Goal: Task Accomplishment & Management: Use online tool/utility

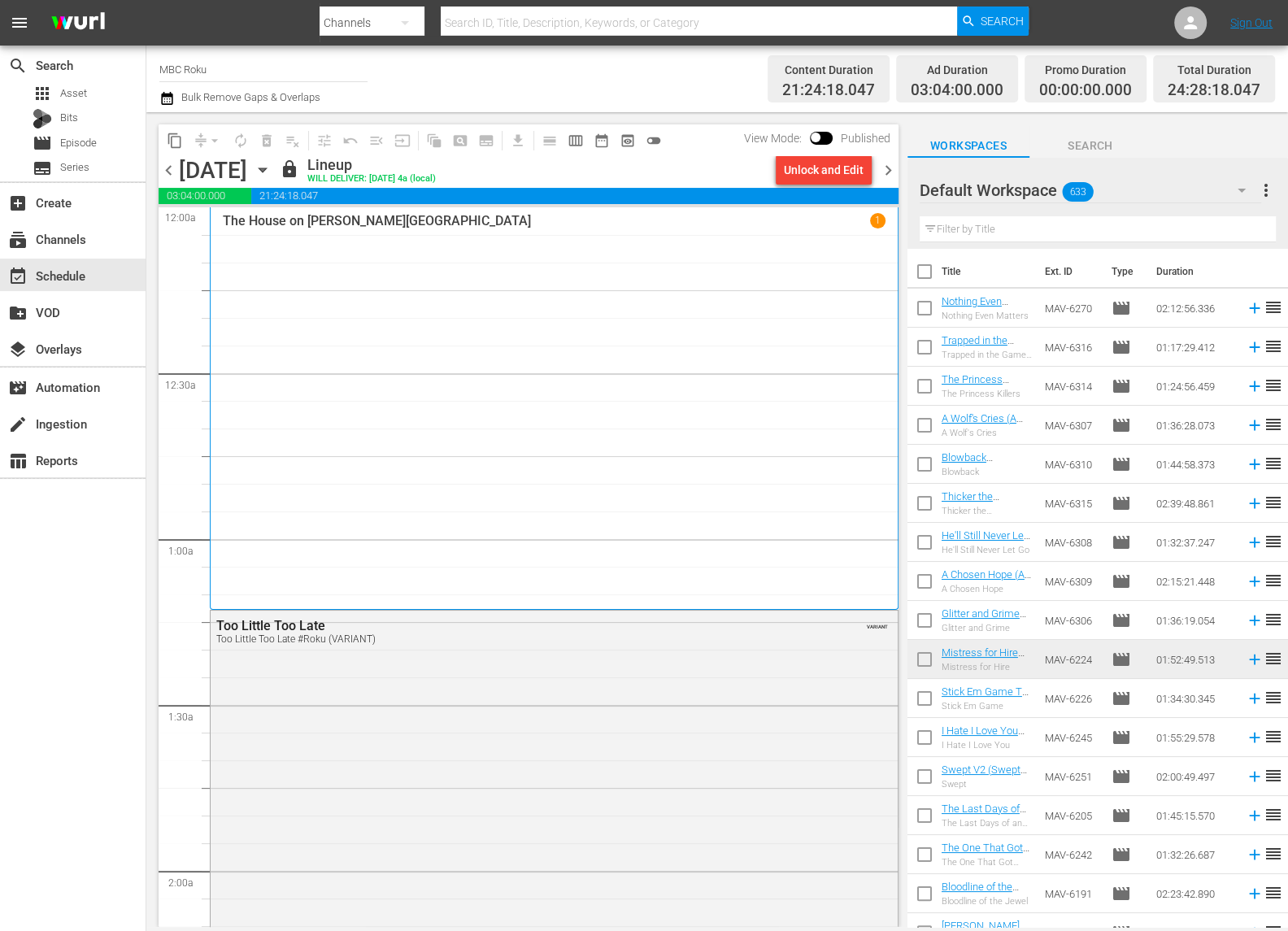
click at [891, 169] on span "chevron_right" at bounding box center [887, 170] width 20 height 20
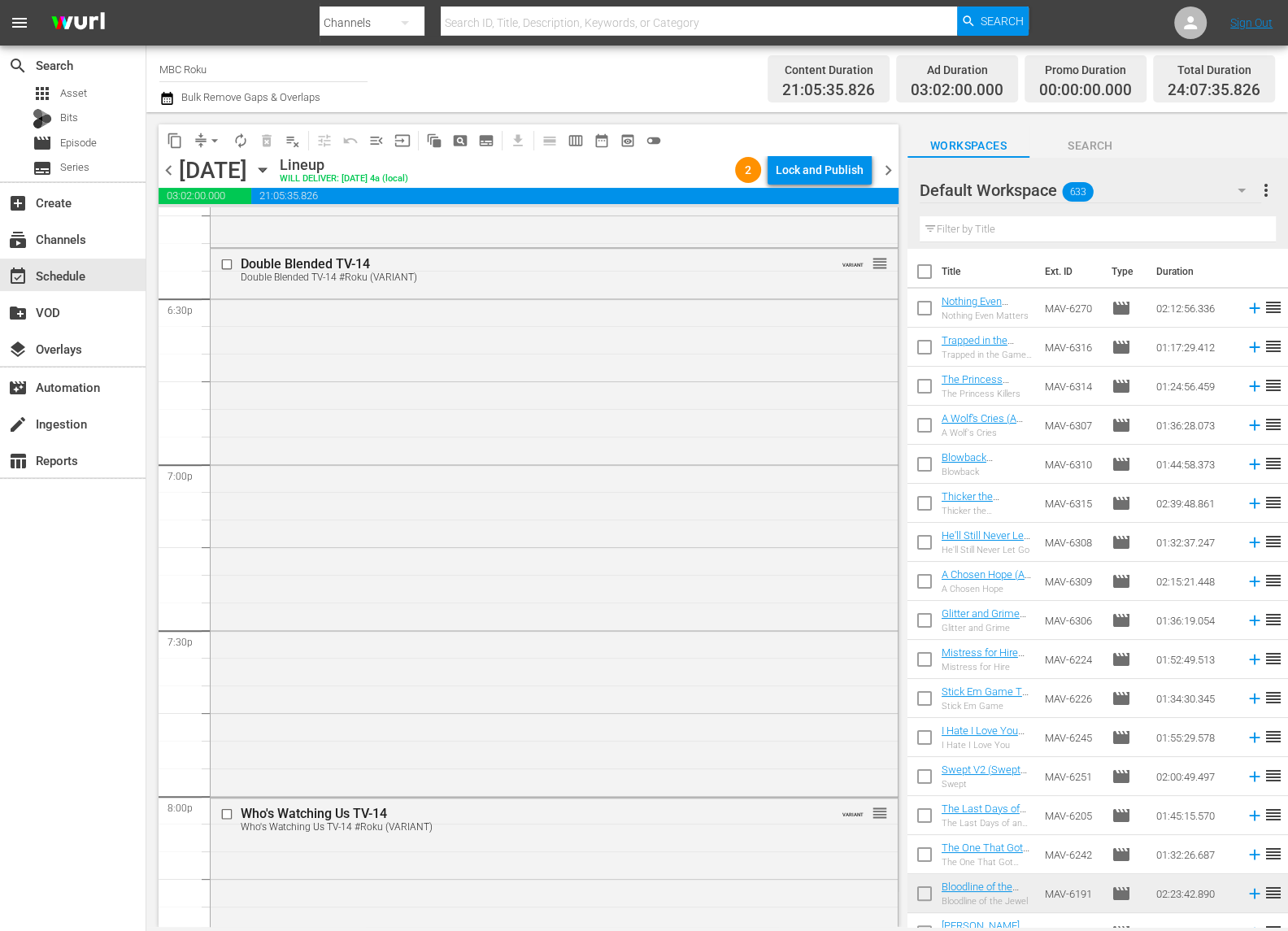
scroll to position [7816, 0]
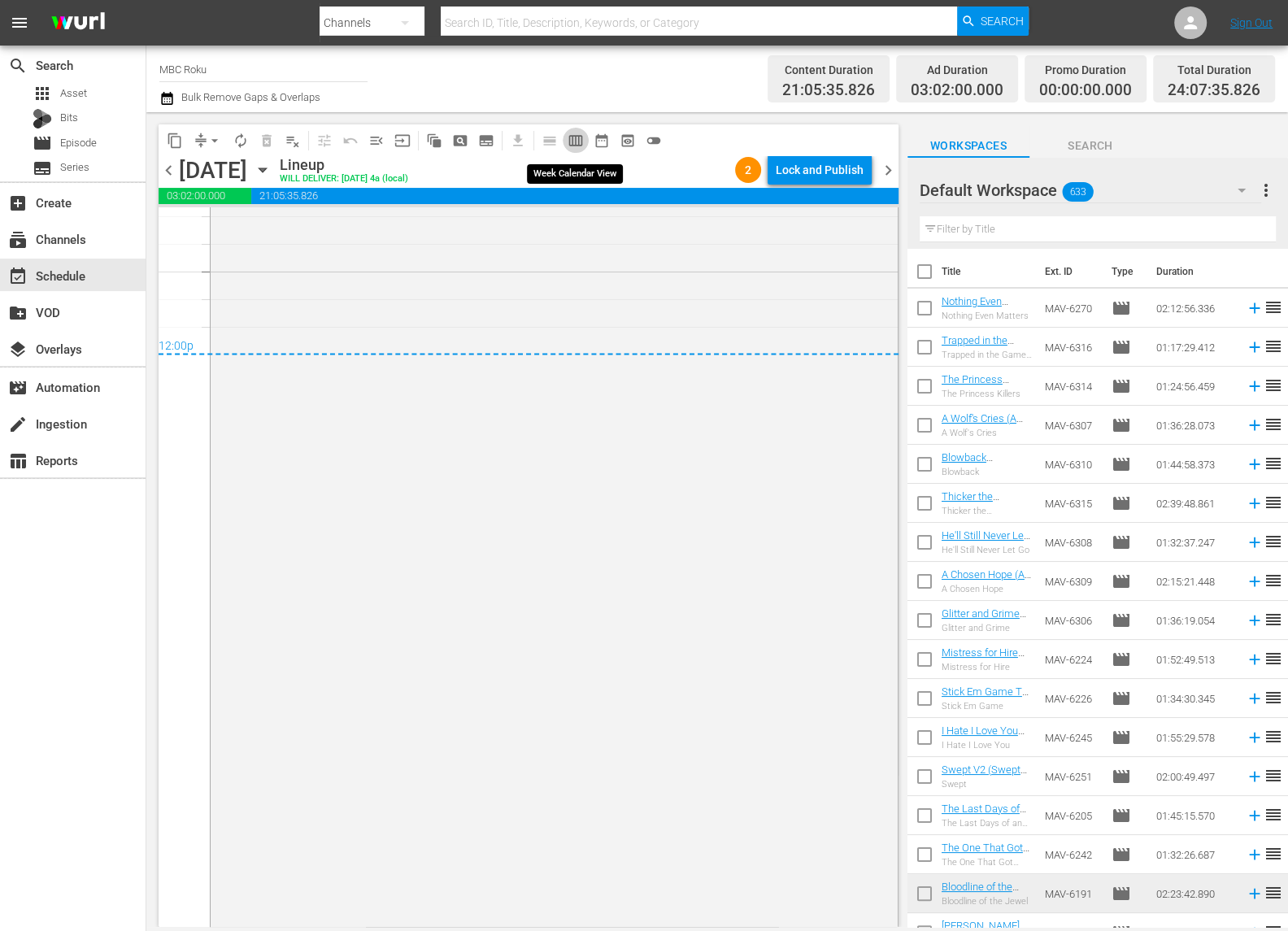
click at [574, 138] on span "calendar_view_week_outlined" at bounding box center [575, 141] width 16 height 16
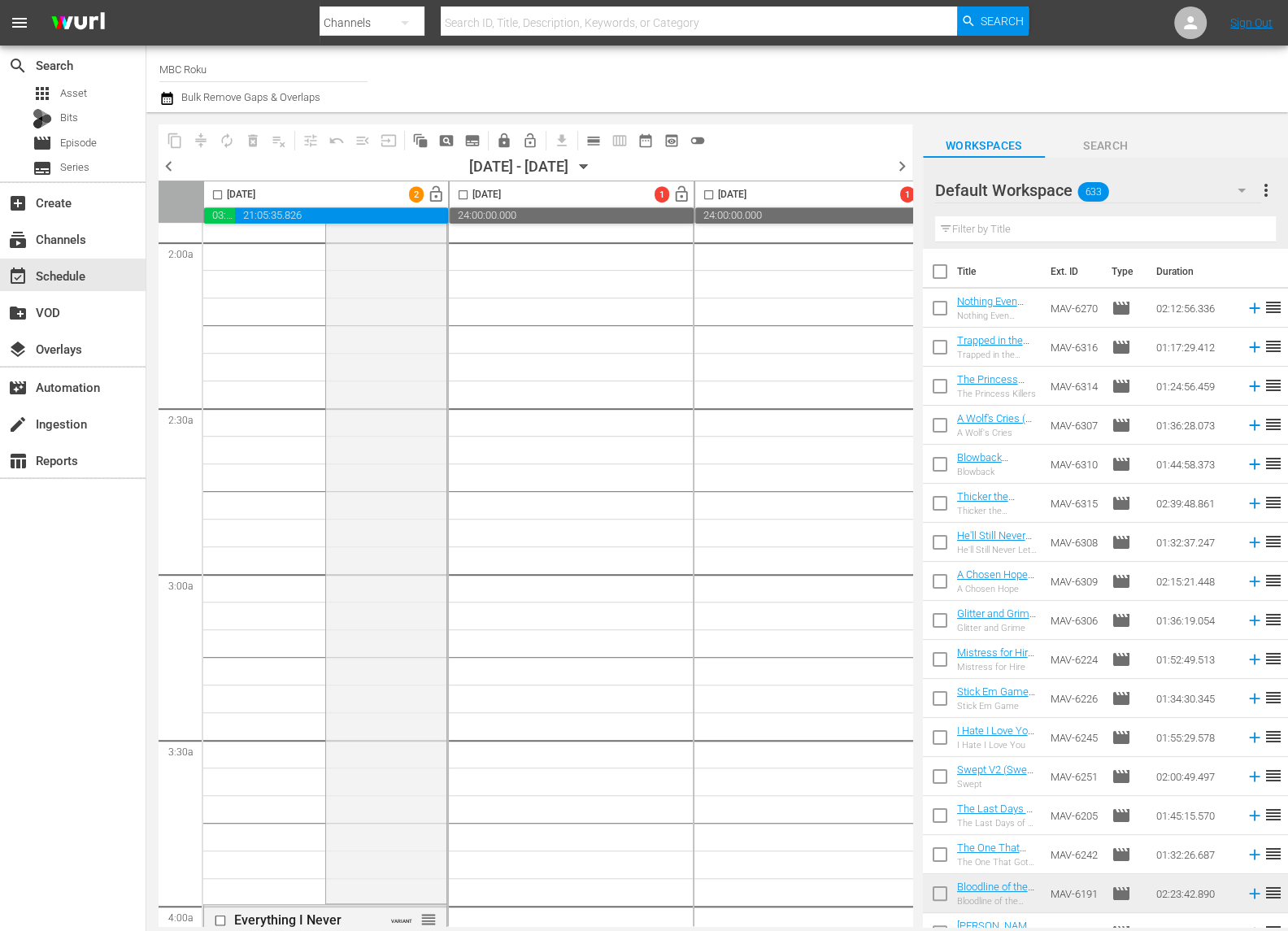
scroll to position [0, 0]
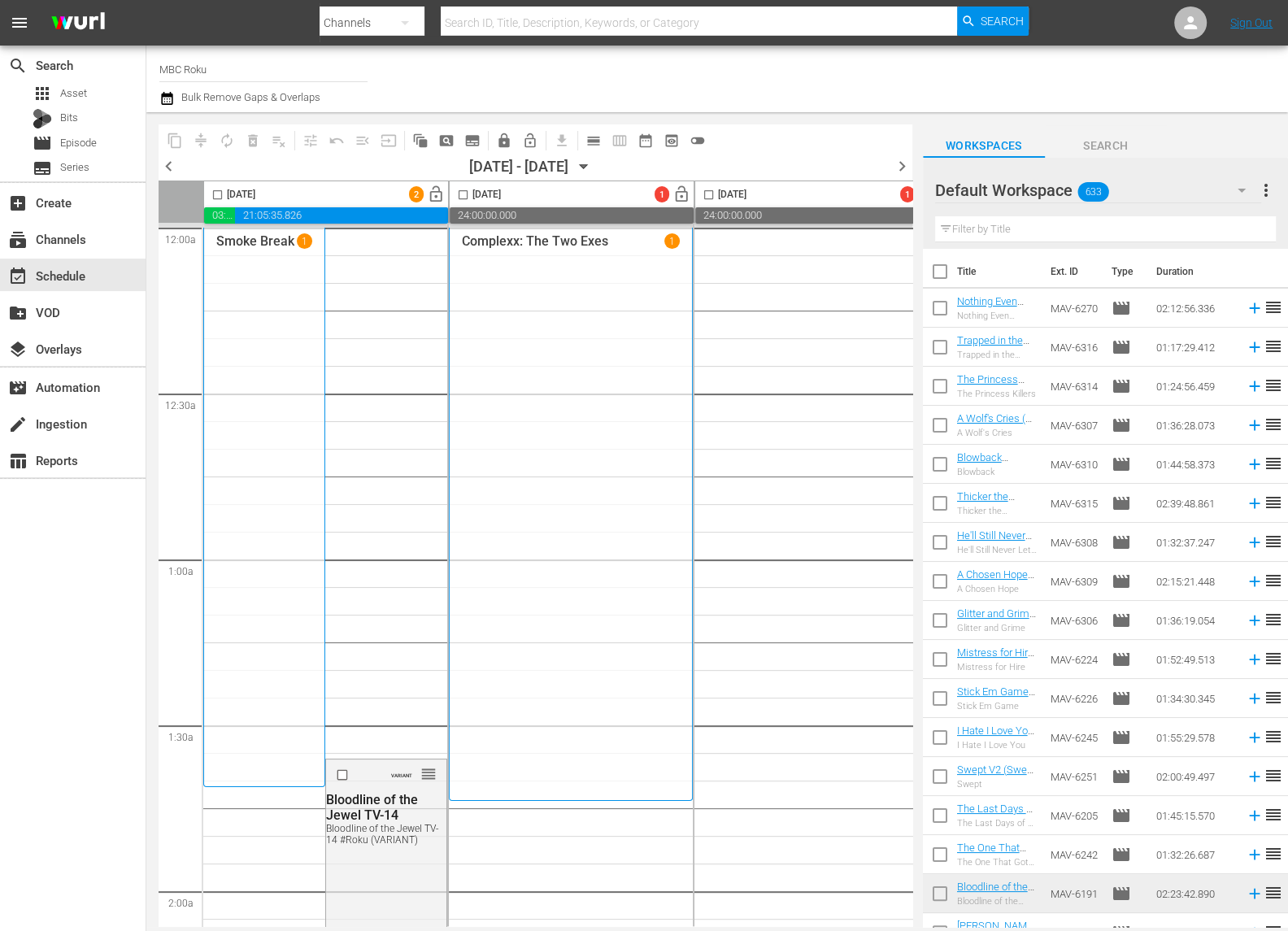
click at [593, 162] on icon "button" at bounding box center [583, 166] width 18 height 18
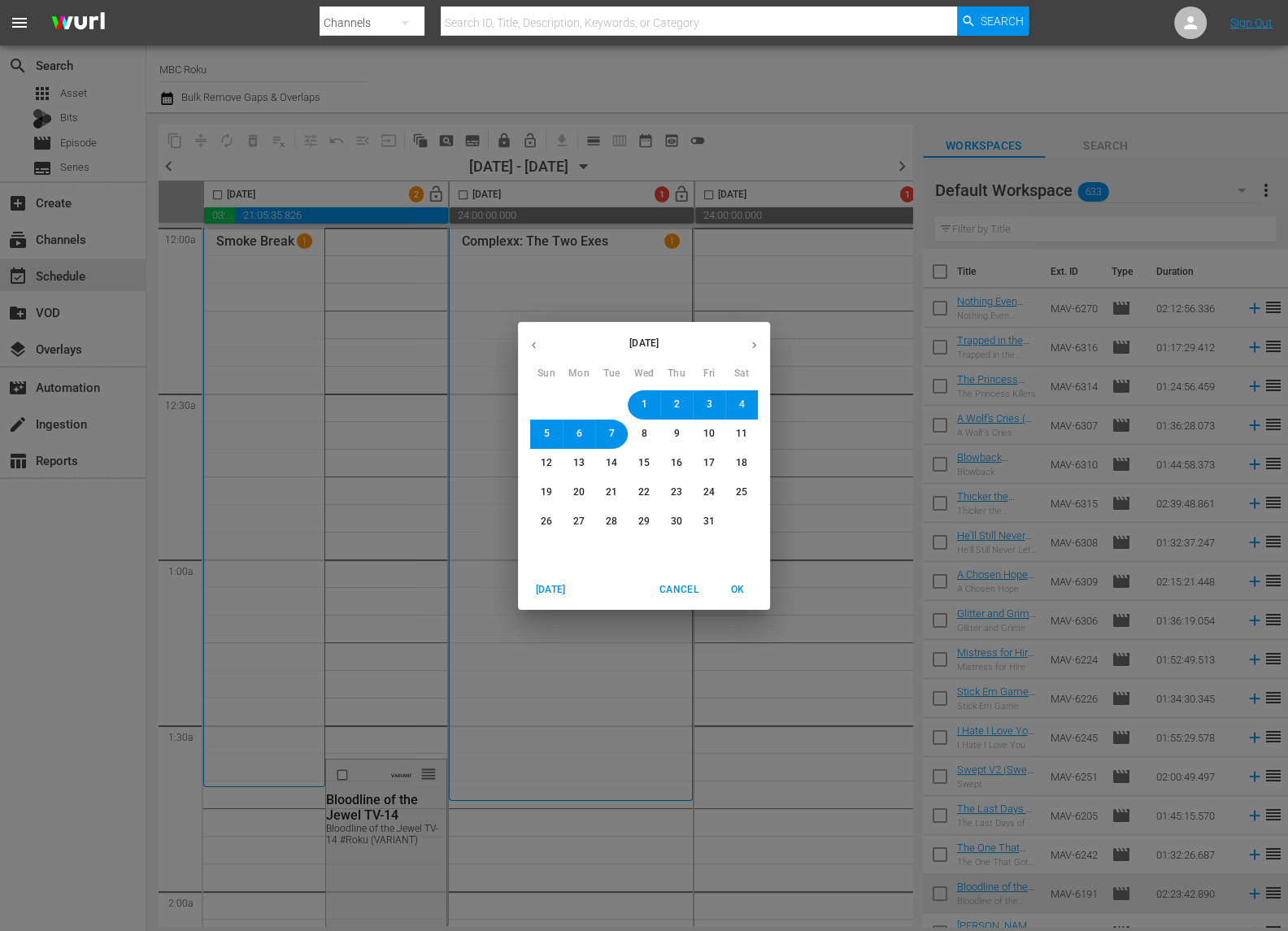
click at [539, 345] on icon "button" at bounding box center [534, 345] width 12 height 12
click at [609, 404] on span "2" at bounding box center [612, 405] width 6 height 14
click at [748, 587] on span "OK" at bounding box center [737, 590] width 39 height 17
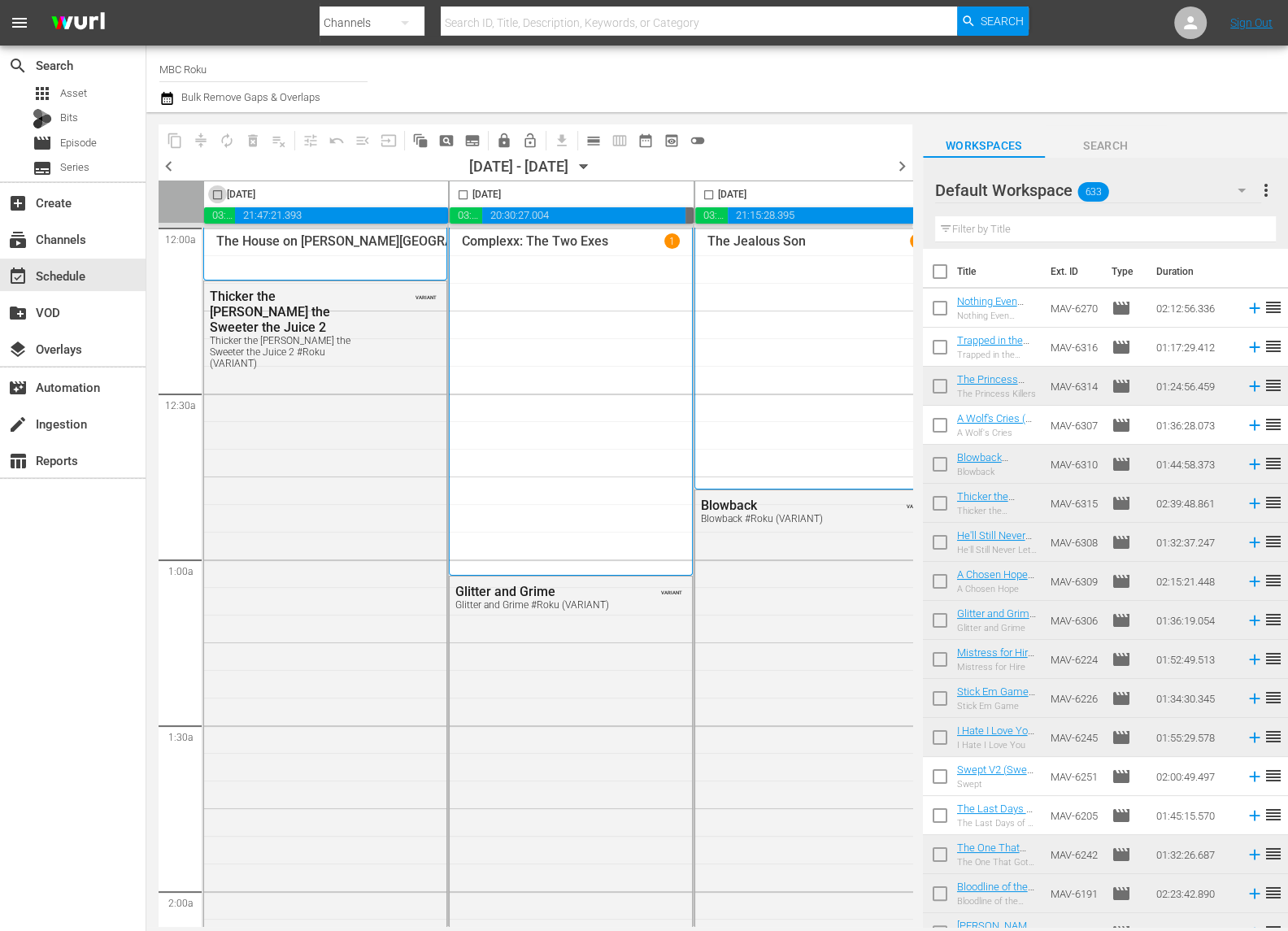
click at [219, 195] on input "checkbox" at bounding box center [218, 199] width 19 height 19
checkbox input "true"
click at [461, 195] on input "checkbox" at bounding box center [464, 199] width 19 height 19
checkbox input "true"
click at [709, 195] on input "checkbox" at bounding box center [709, 199] width 19 height 19
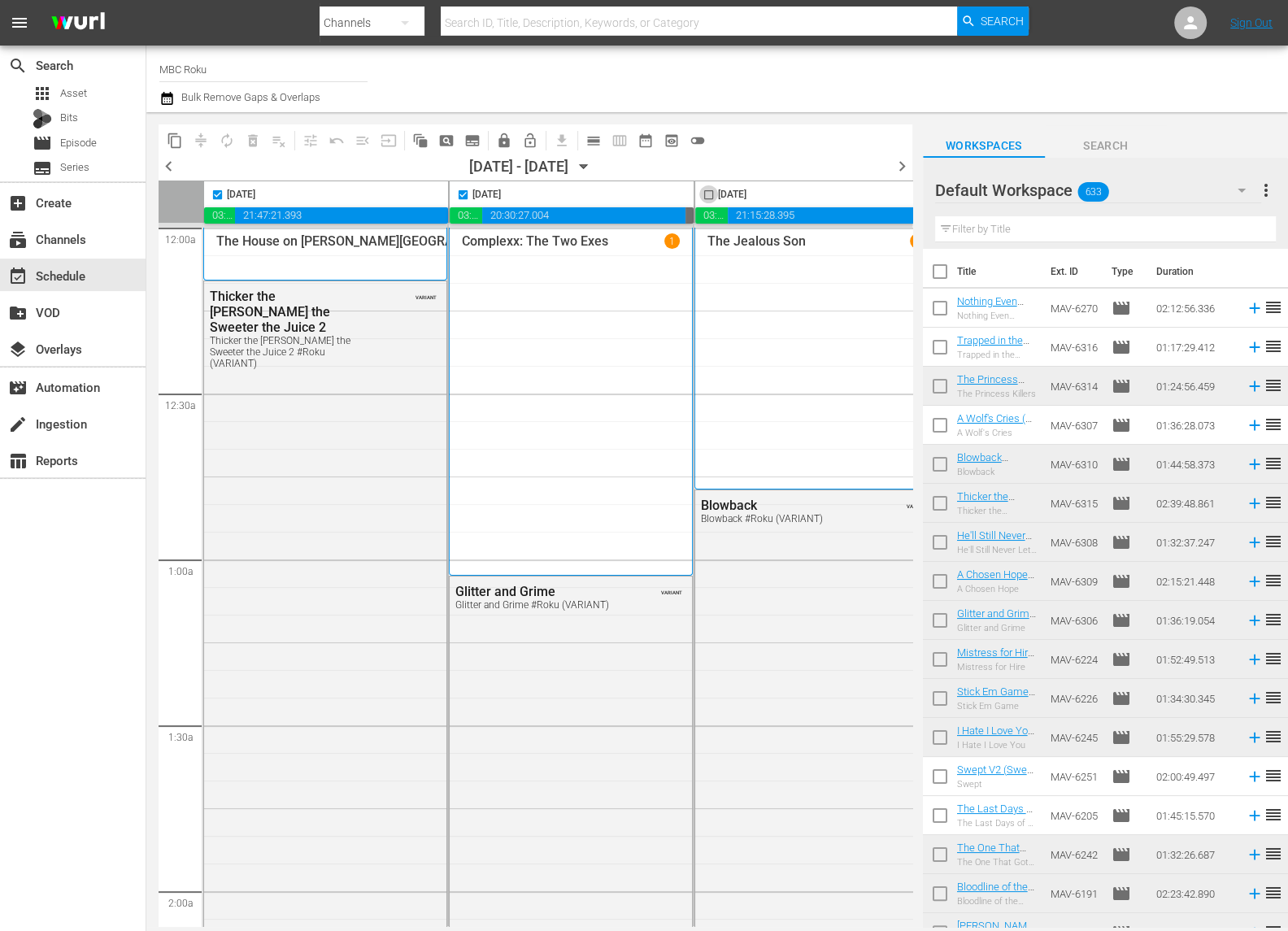
checkbox input "true"
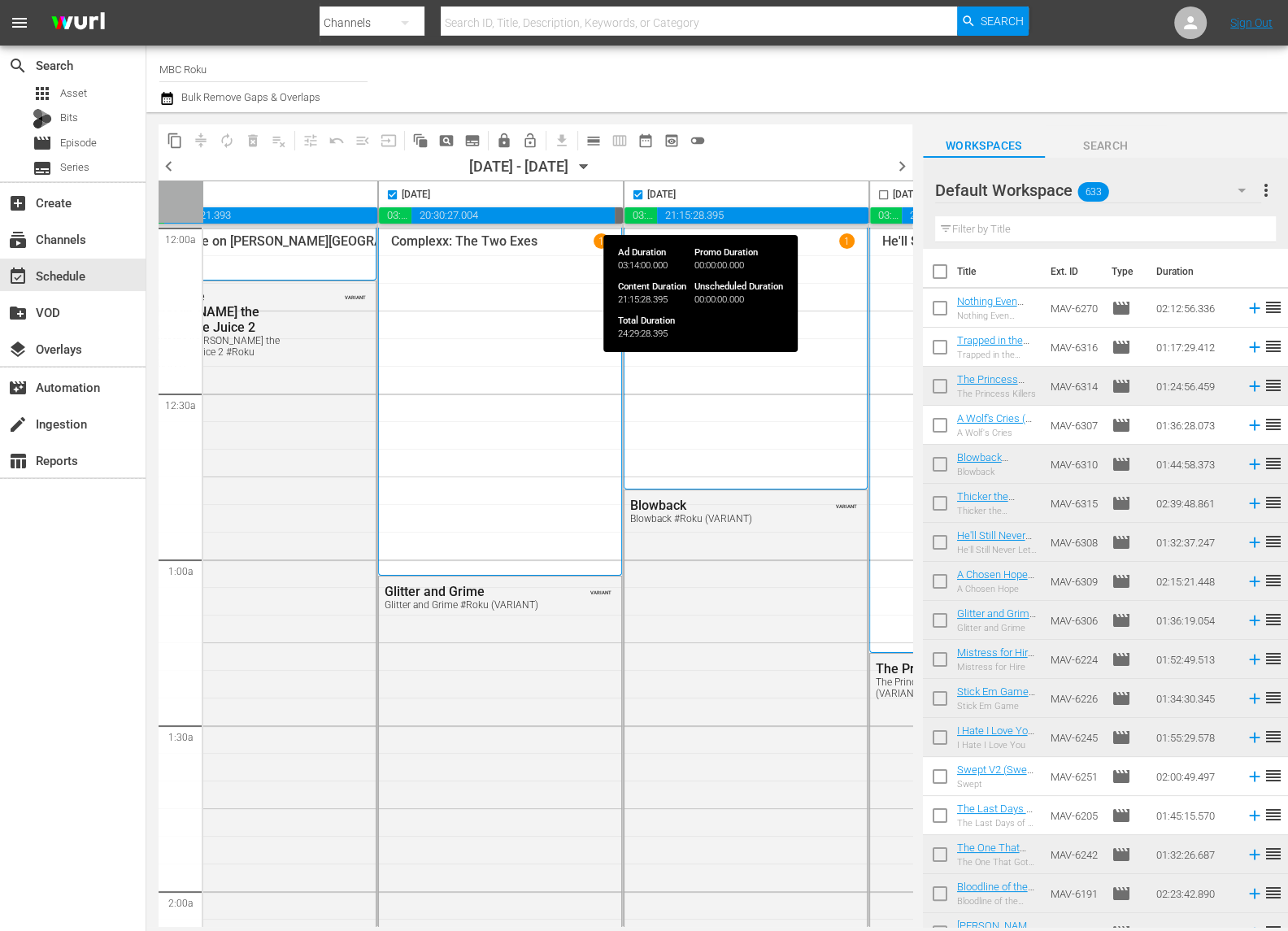
scroll to position [0, 159]
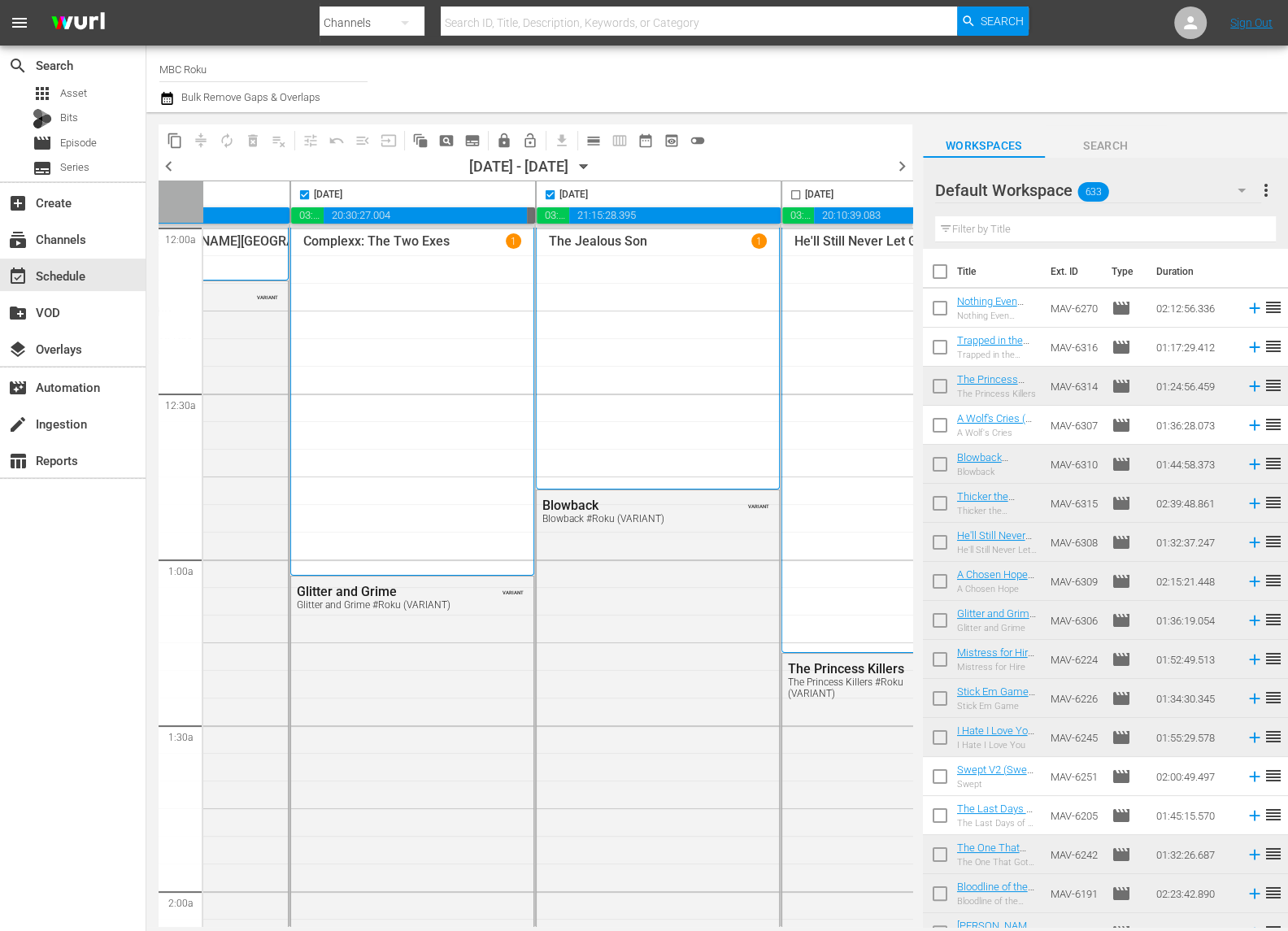
click at [793, 195] on input "checkbox" at bounding box center [796, 199] width 19 height 19
checkbox input "true"
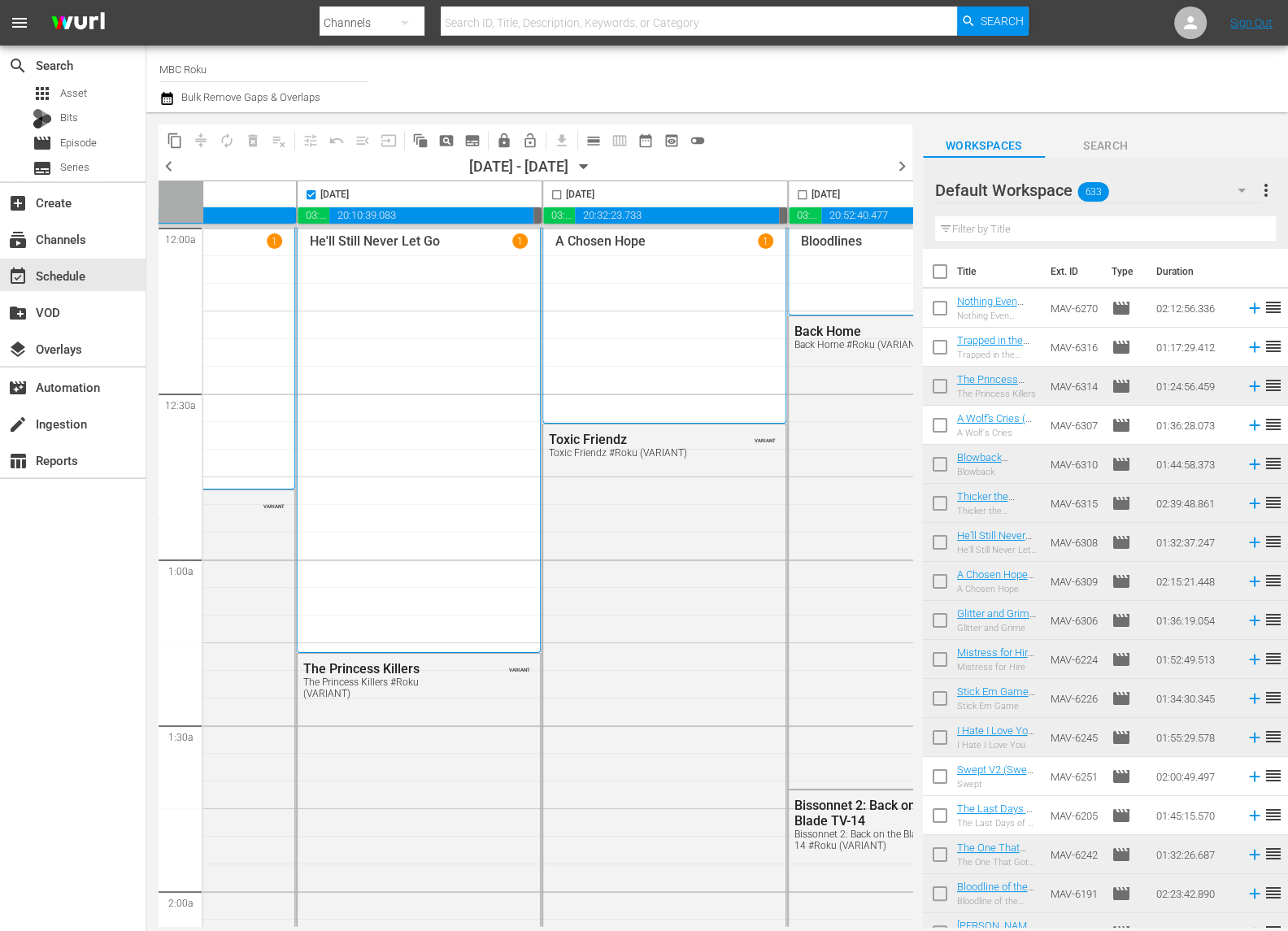
scroll to position [0, 672]
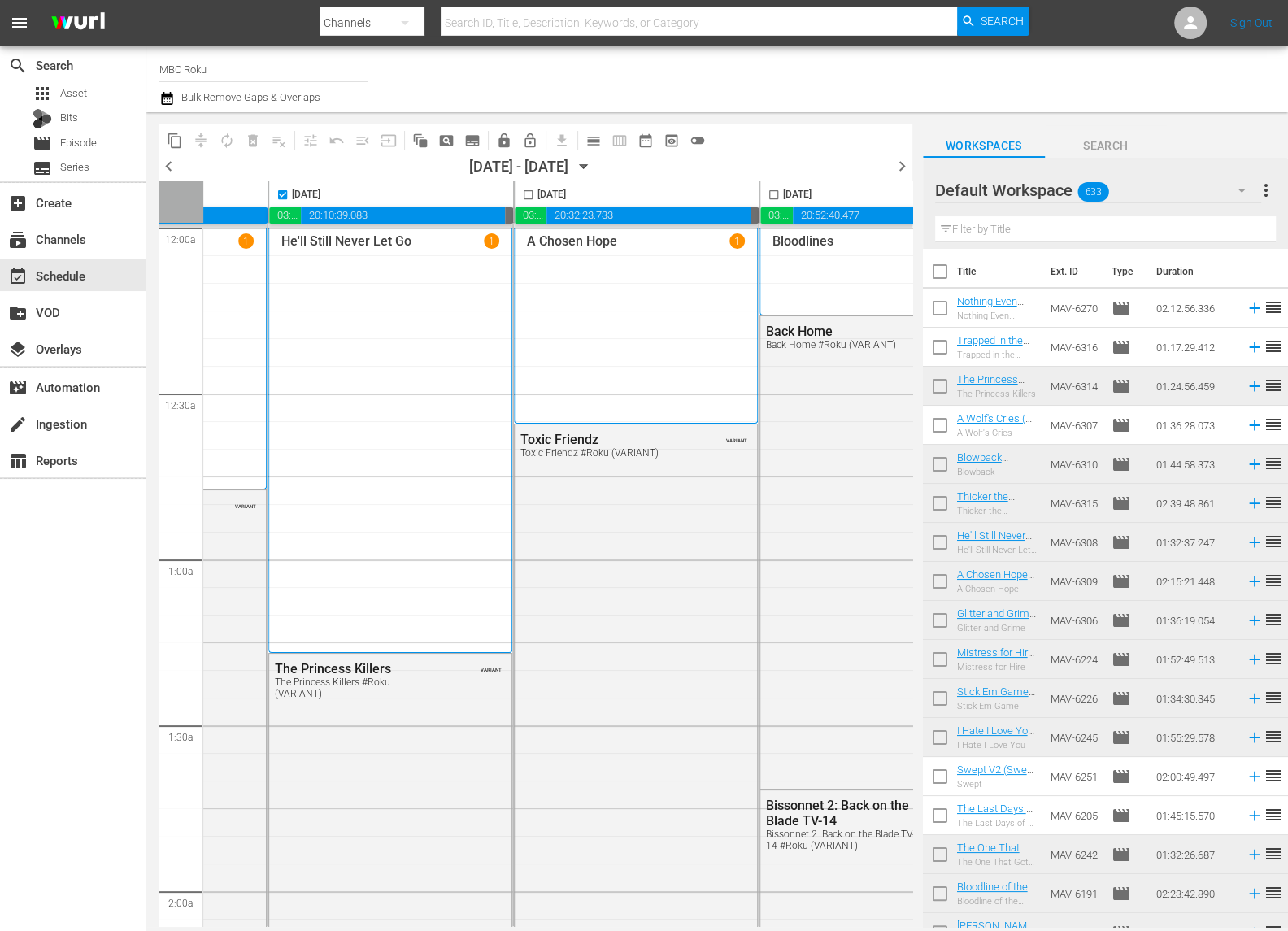
click at [528, 193] on input "checkbox" at bounding box center [528, 199] width 19 height 19
checkbox input "true"
click at [769, 193] on input "checkbox" at bounding box center [774, 199] width 19 height 19
checkbox input "true"
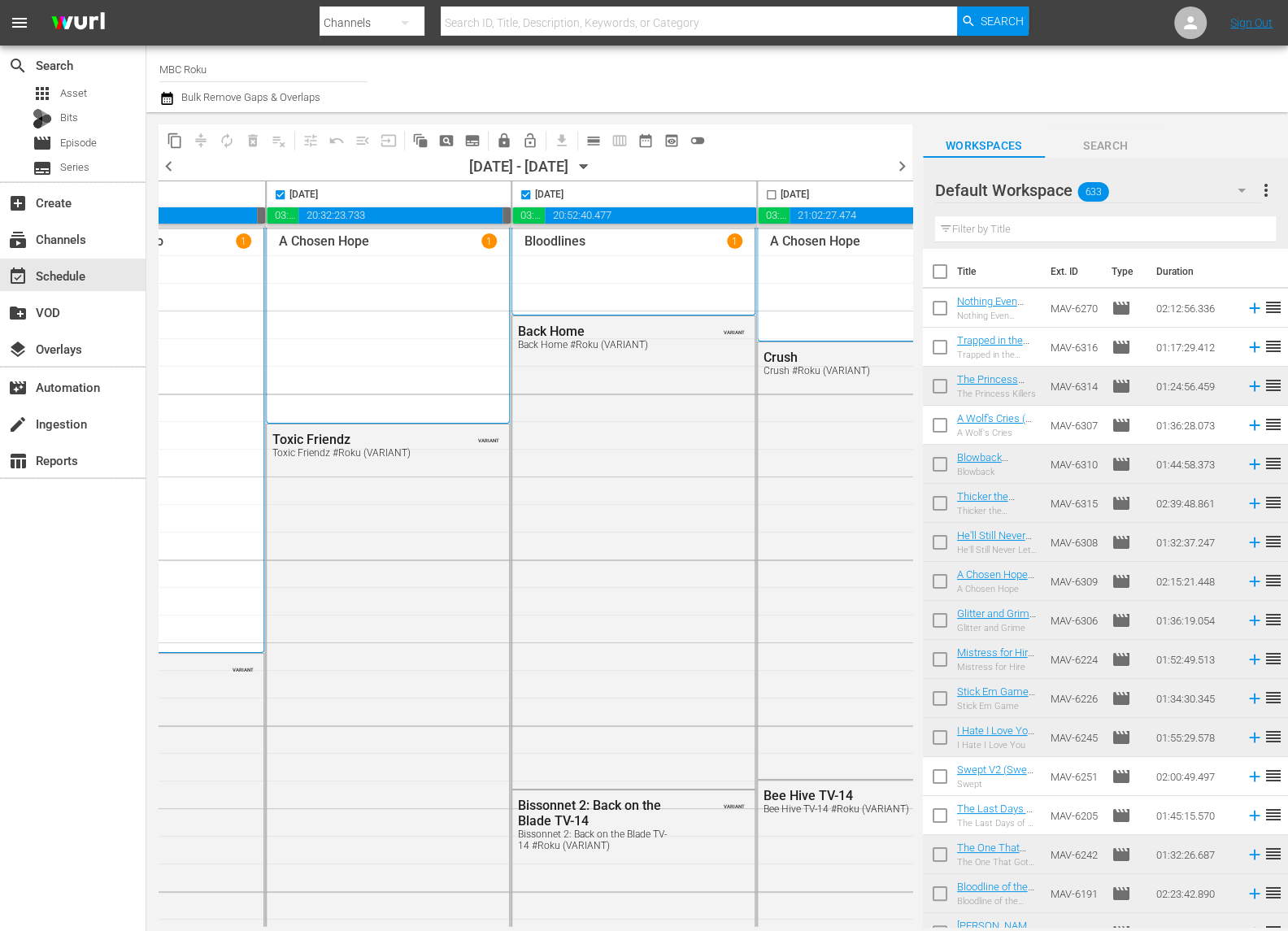
scroll to position [0, 923]
click at [760, 190] on input "checkbox" at bounding box center [768, 199] width 19 height 19
checkbox input "true"
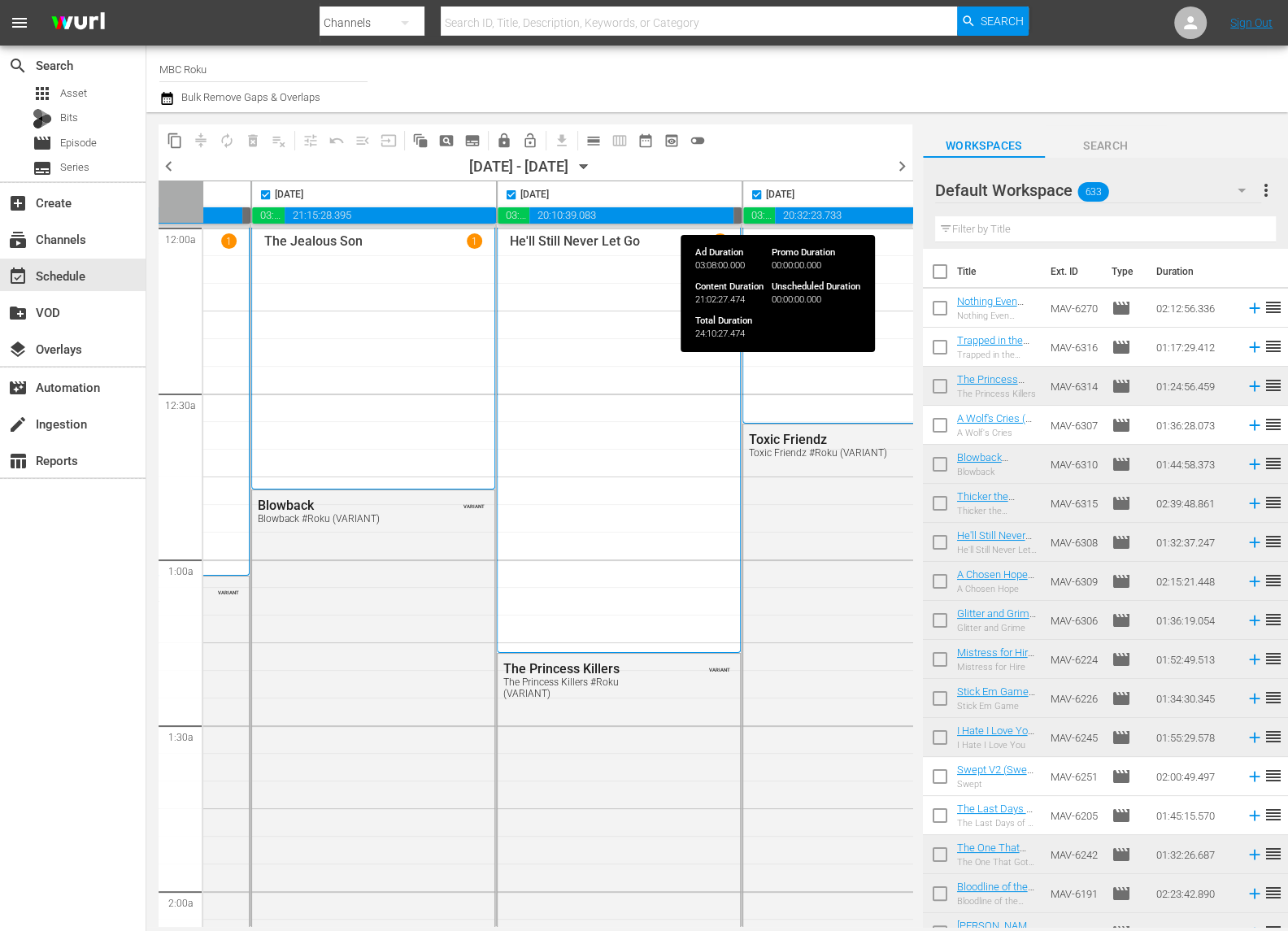
scroll to position [0, 0]
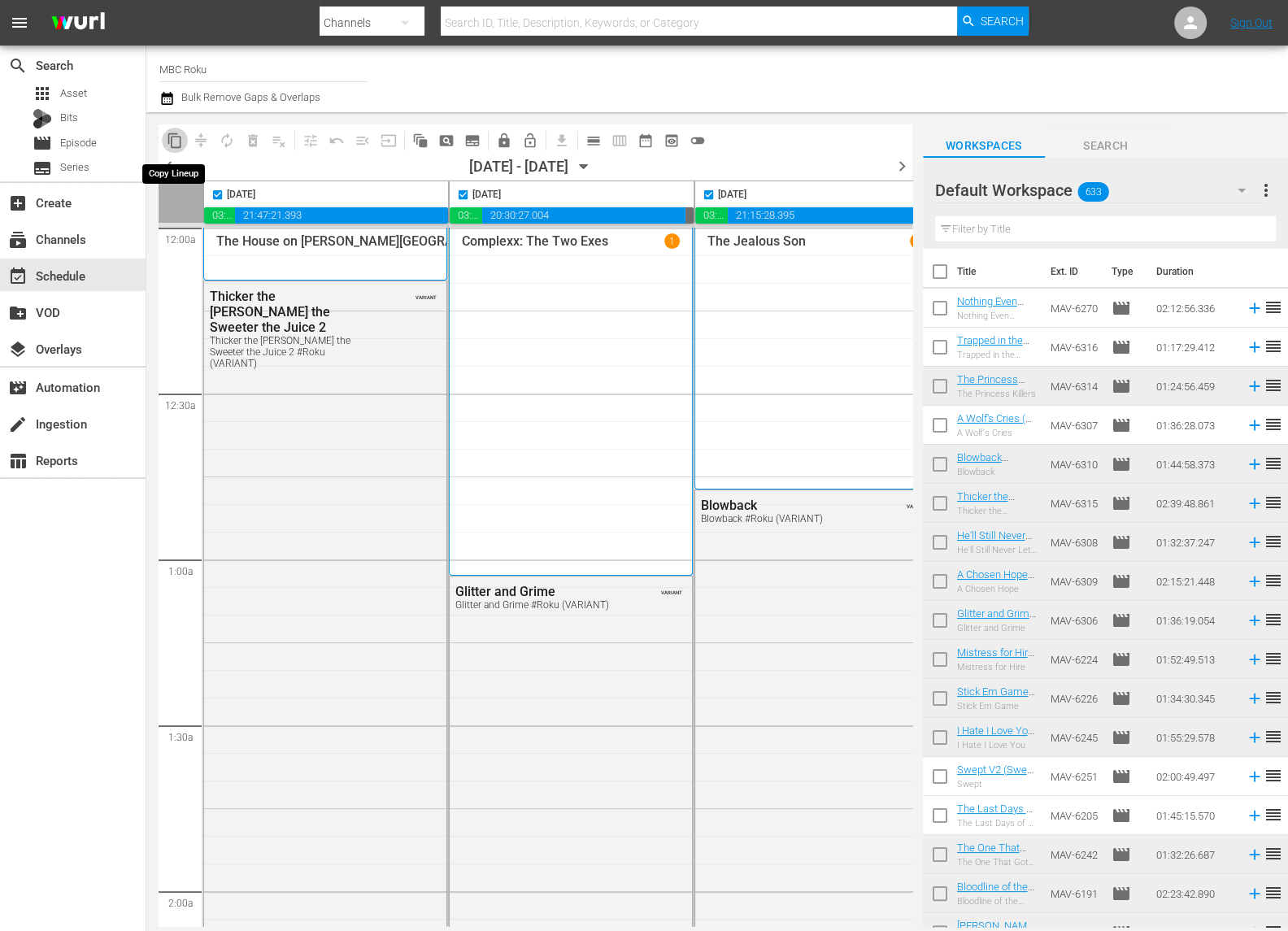
click at [171, 138] on span "content_copy" at bounding box center [174, 141] width 16 height 16
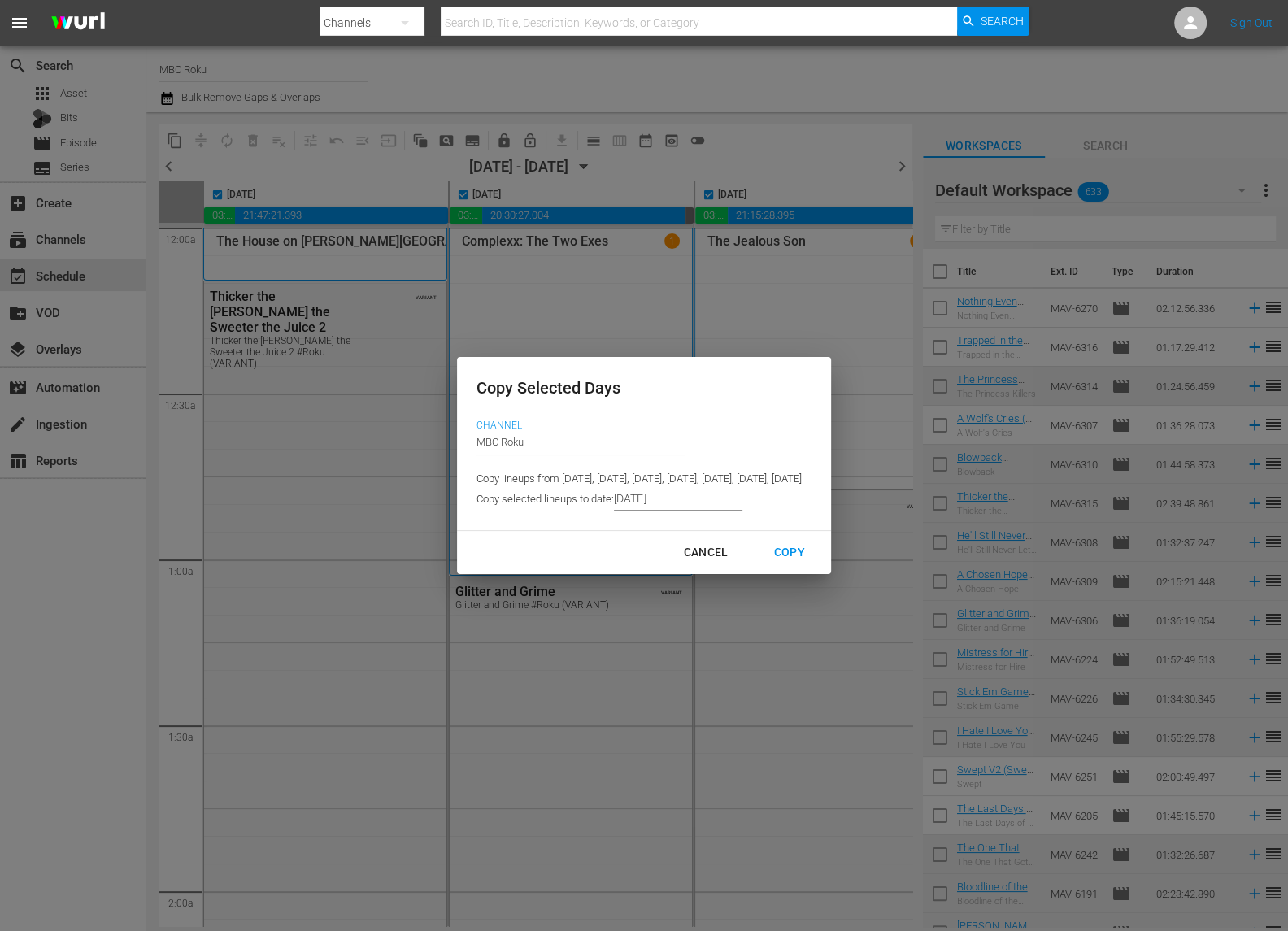
click at [614, 511] on input "[DATE]" at bounding box center [677, 499] width 128 height 25
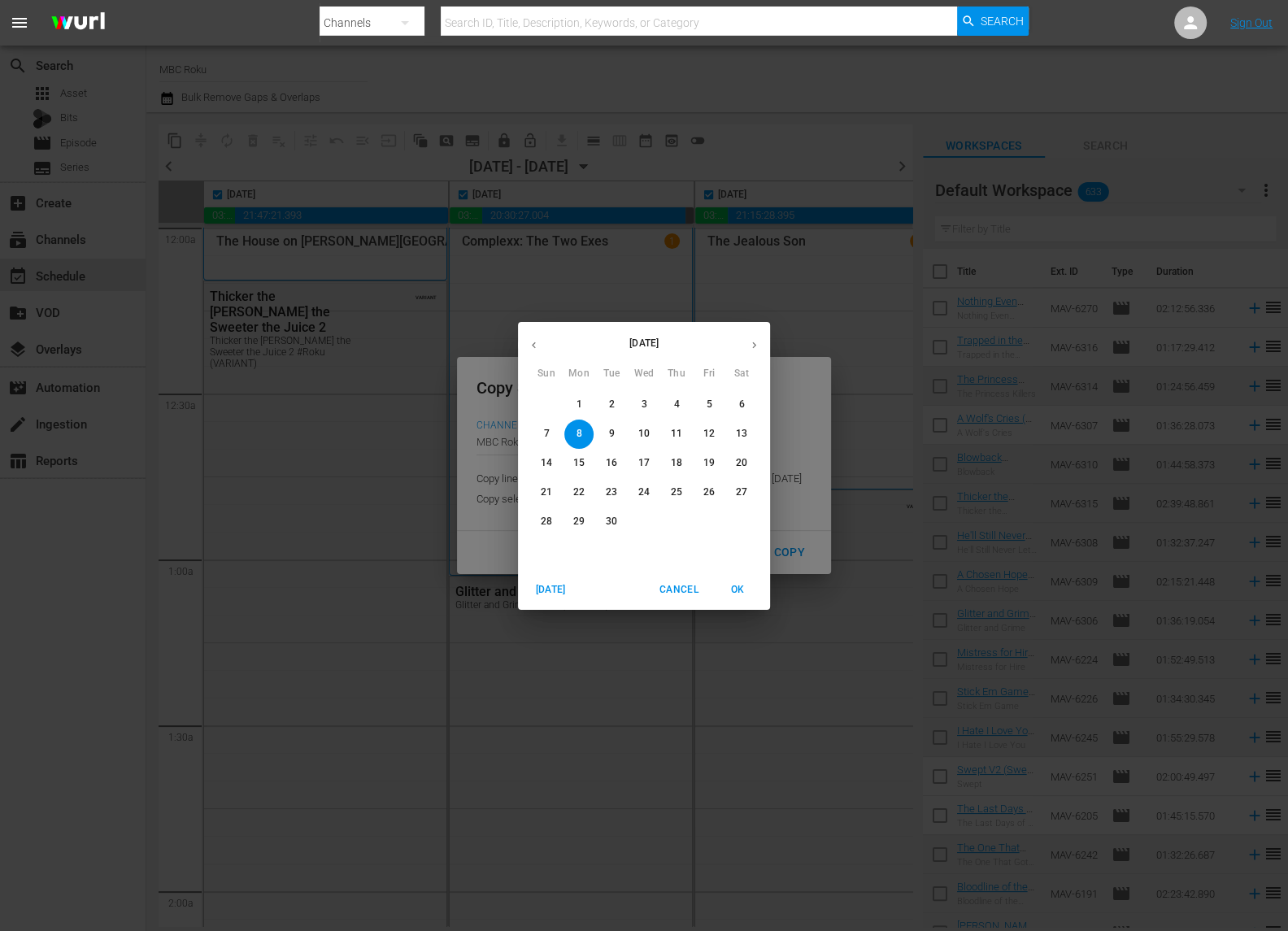
click at [750, 347] on icon "button" at bounding box center [753, 345] width 12 height 12
click at [679, 406] on span "2" at bounding box center [676, 405] width 29 height 14
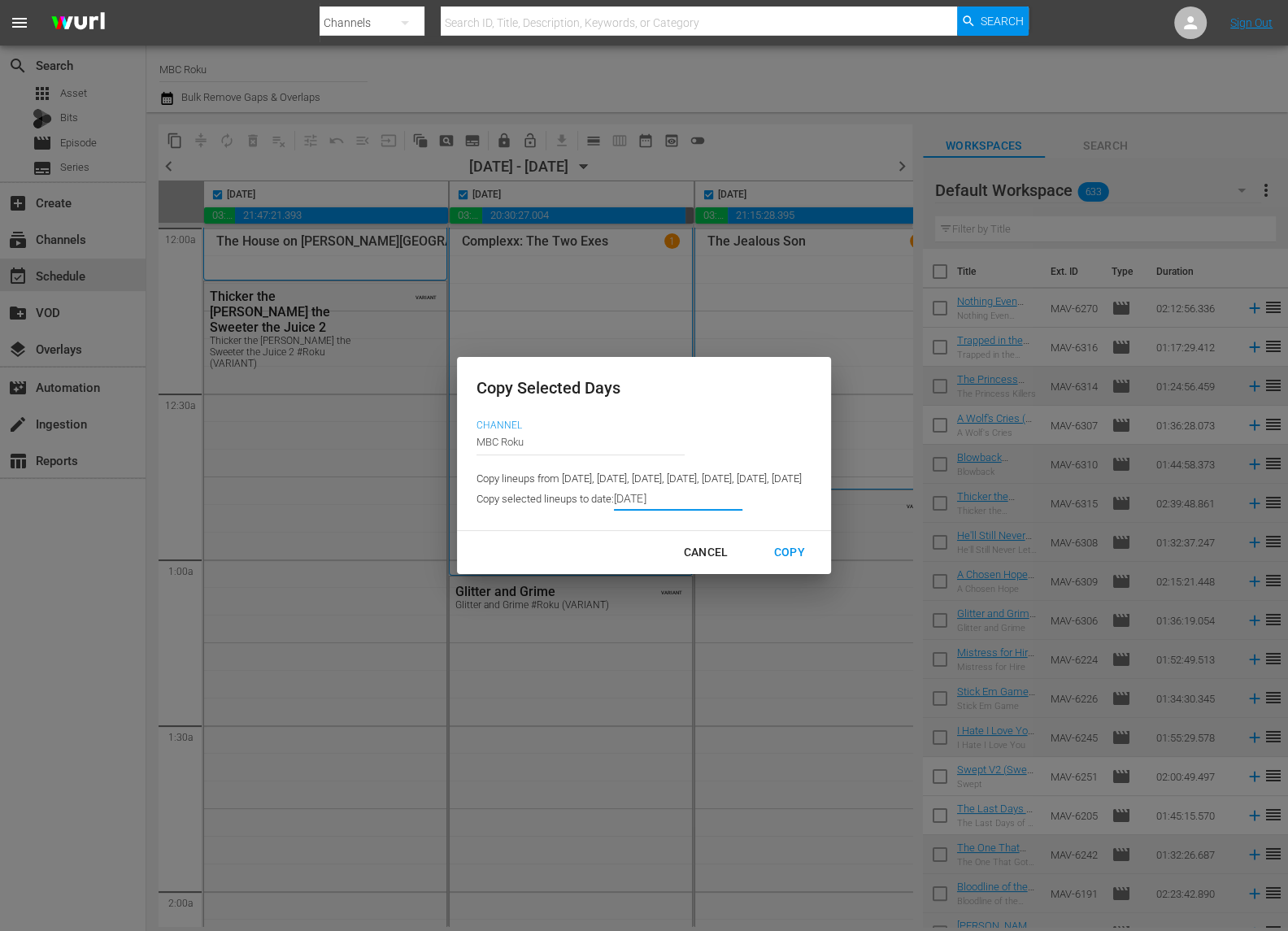
click at [818, 561] on div "Copy" at bounding box center [789, 552] width 57 height 20
type input "[DATE]"
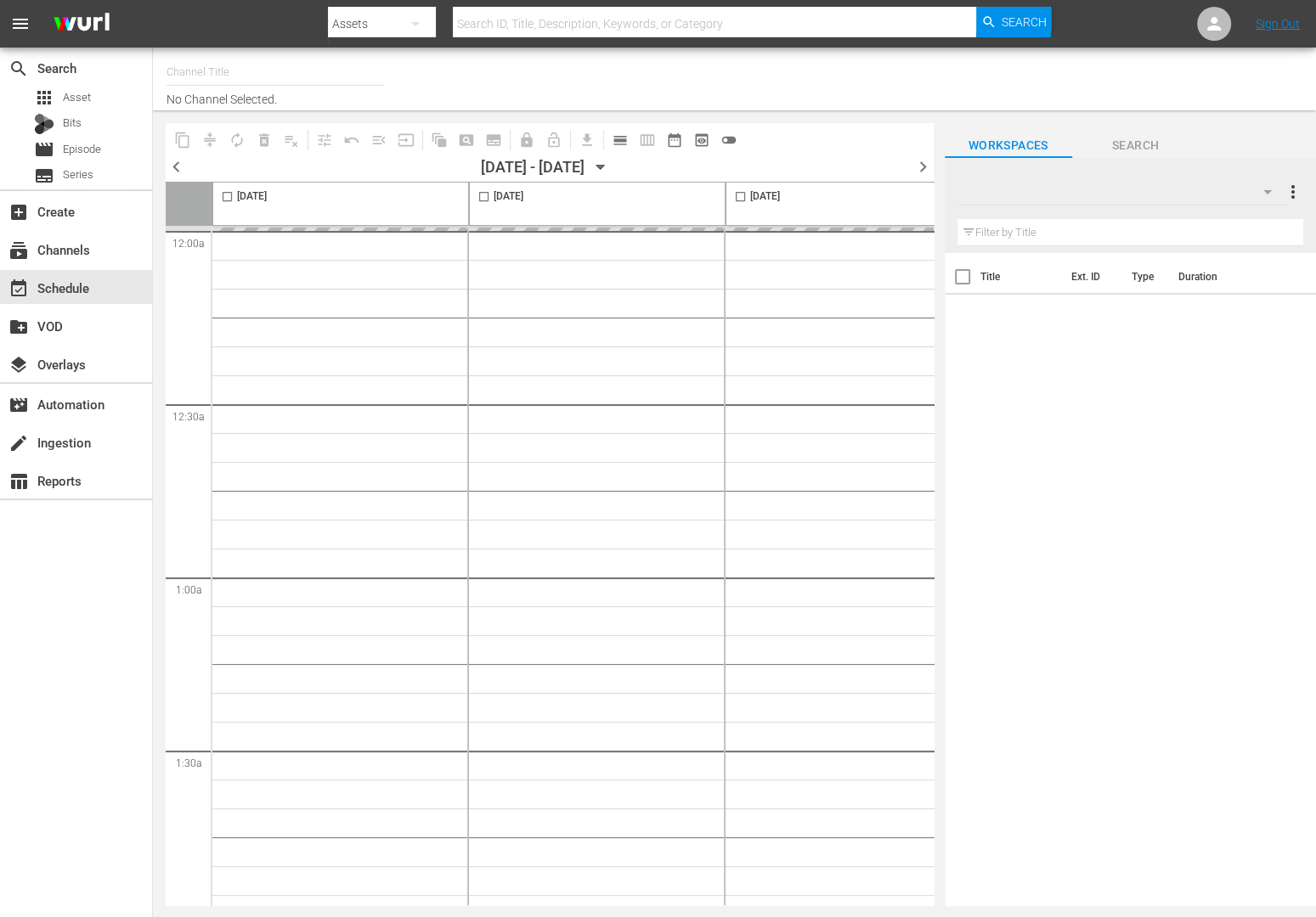
type input "MBC Roku (578)"
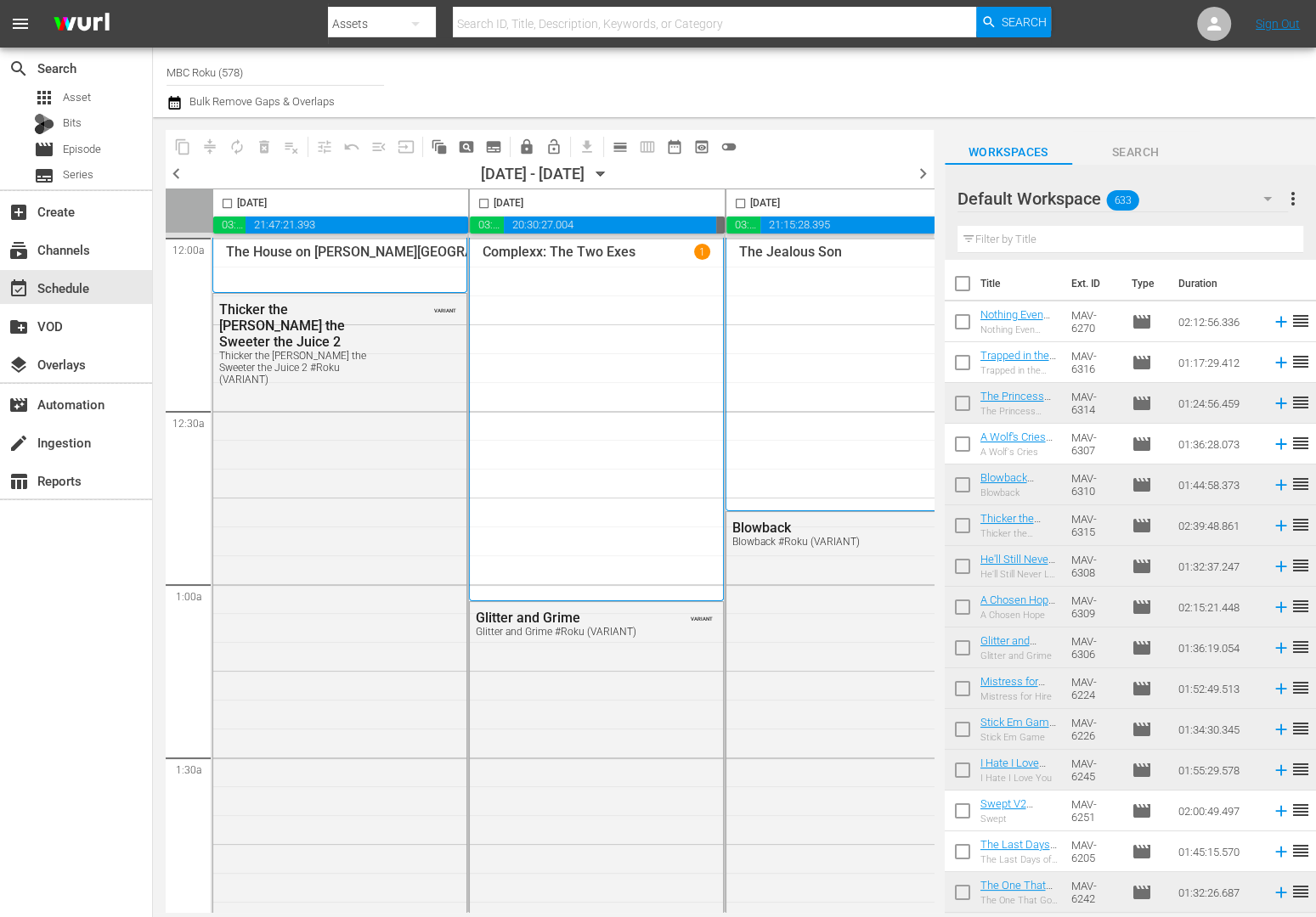
click at [604, 175] on icon "button" at bounding box center [600, 175] width 8 height 4
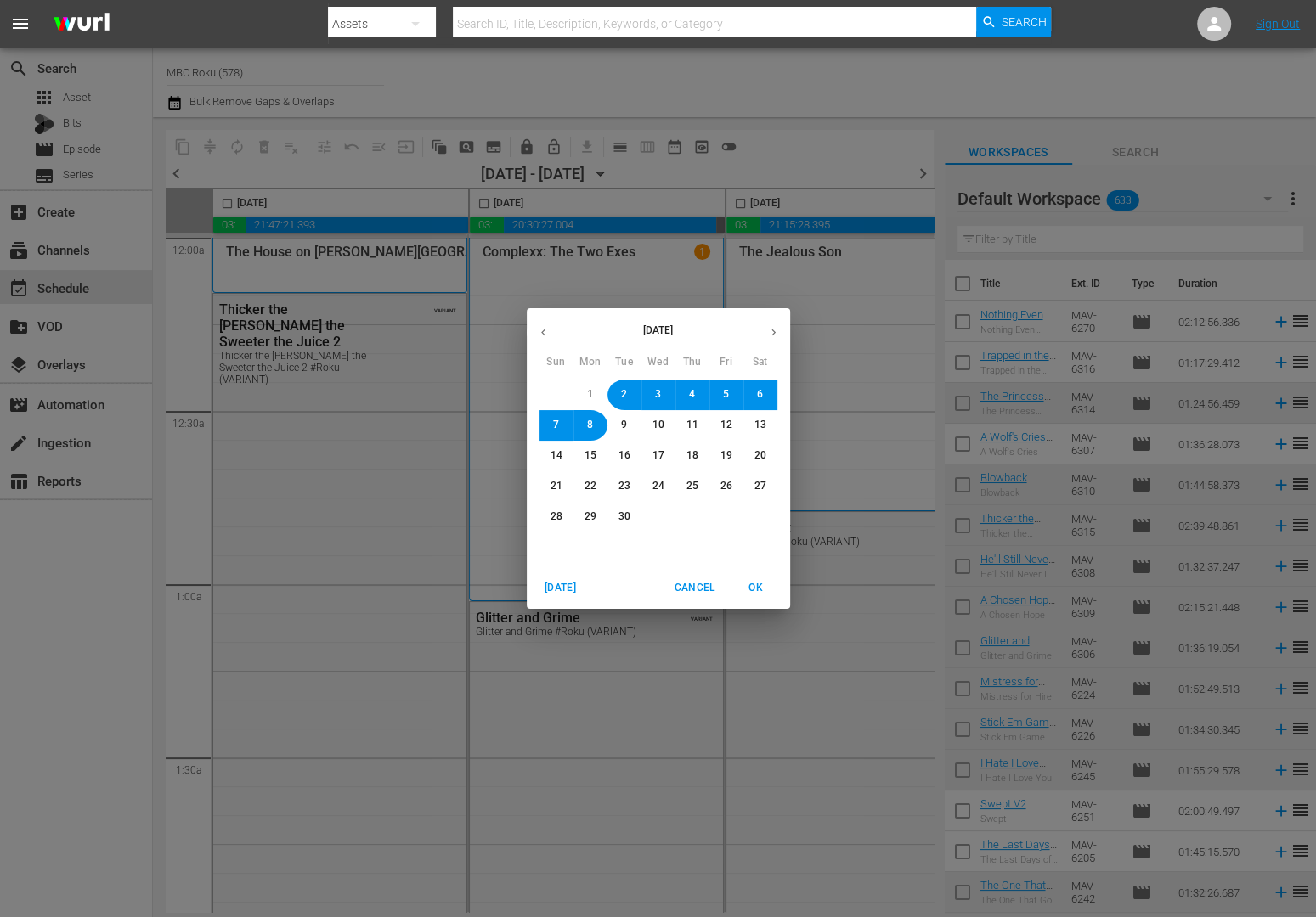
click at [772, 333] on icon "button" at bounding box center [773, 332] width 13 height 13
click at [695, 393] on span "2" at bounding box center [692, 394] width 10 height 15
click at [771, 590] on span "OK" at bounding box center [755, 589] width 41 height 18
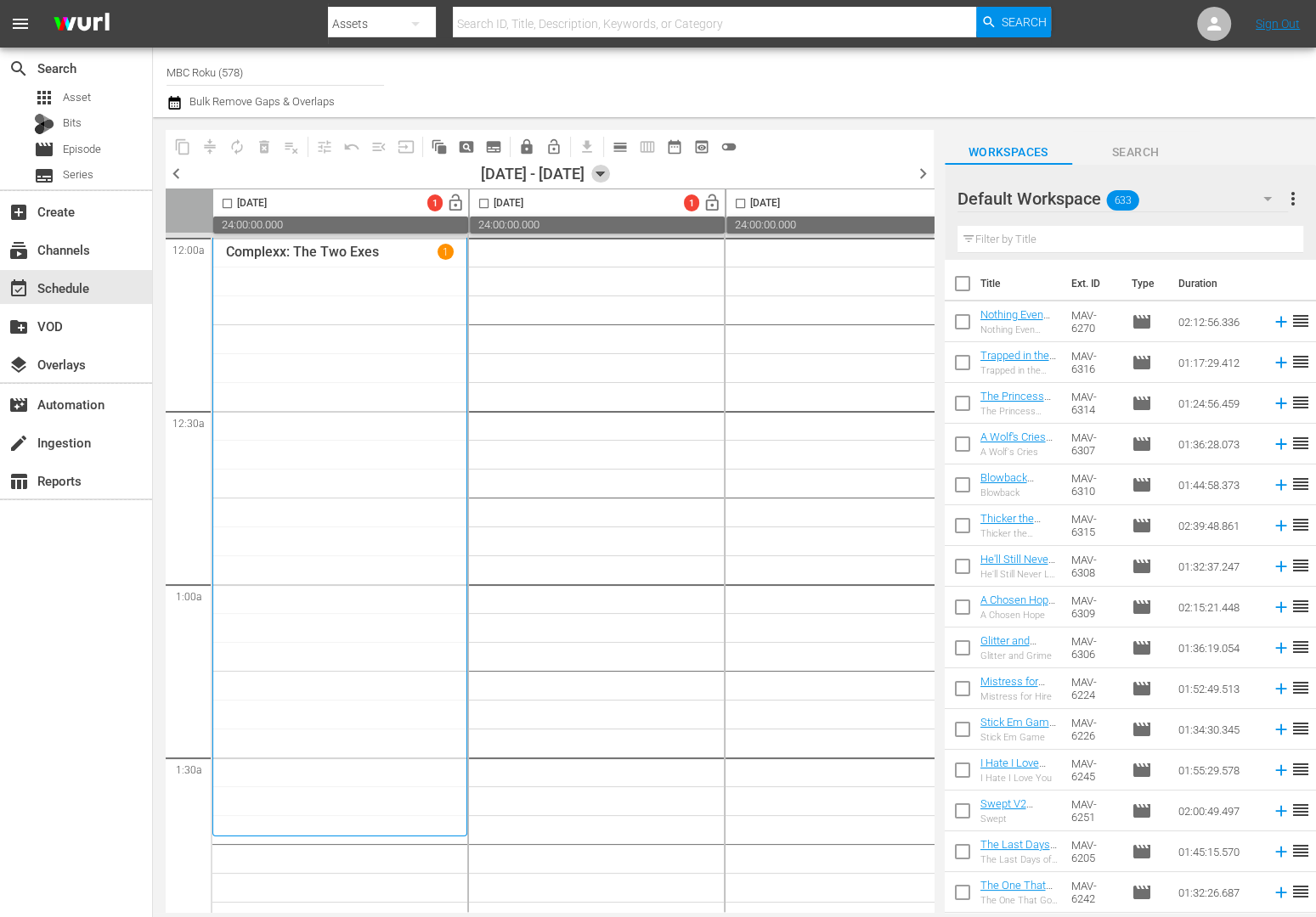
click at [604, 175] on icon "button" at bounding box center [600, 175] width 8 height 4
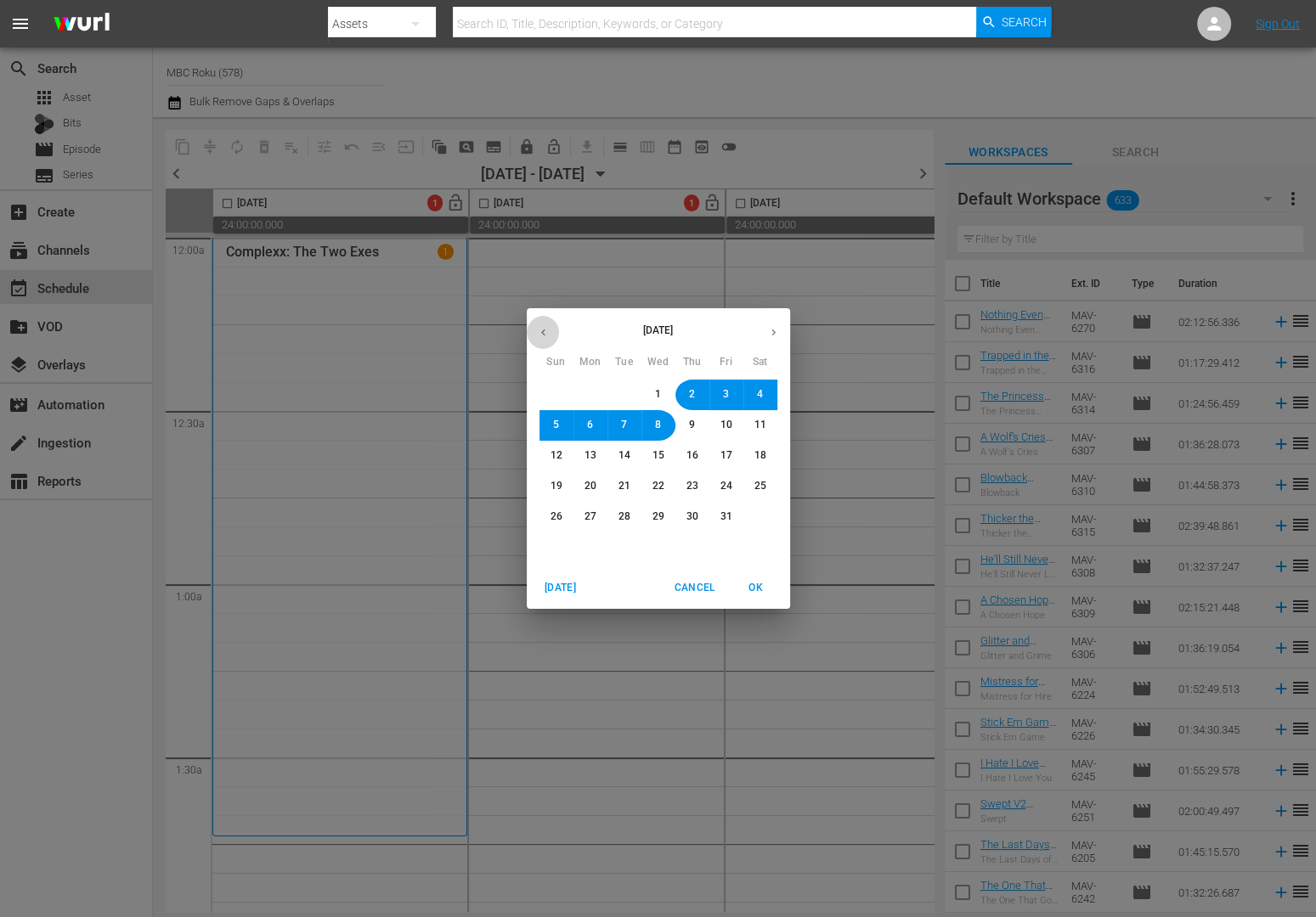
click at [540, 334] on icon "button" at bounding box center [543, 332] width 13 height 13
click at [622, 395] on span "2" at bounding box center [624, 394] width 6 height 15
click at [758, 582] on span "OK" at bounding box center [755, 589] width 41 height 18
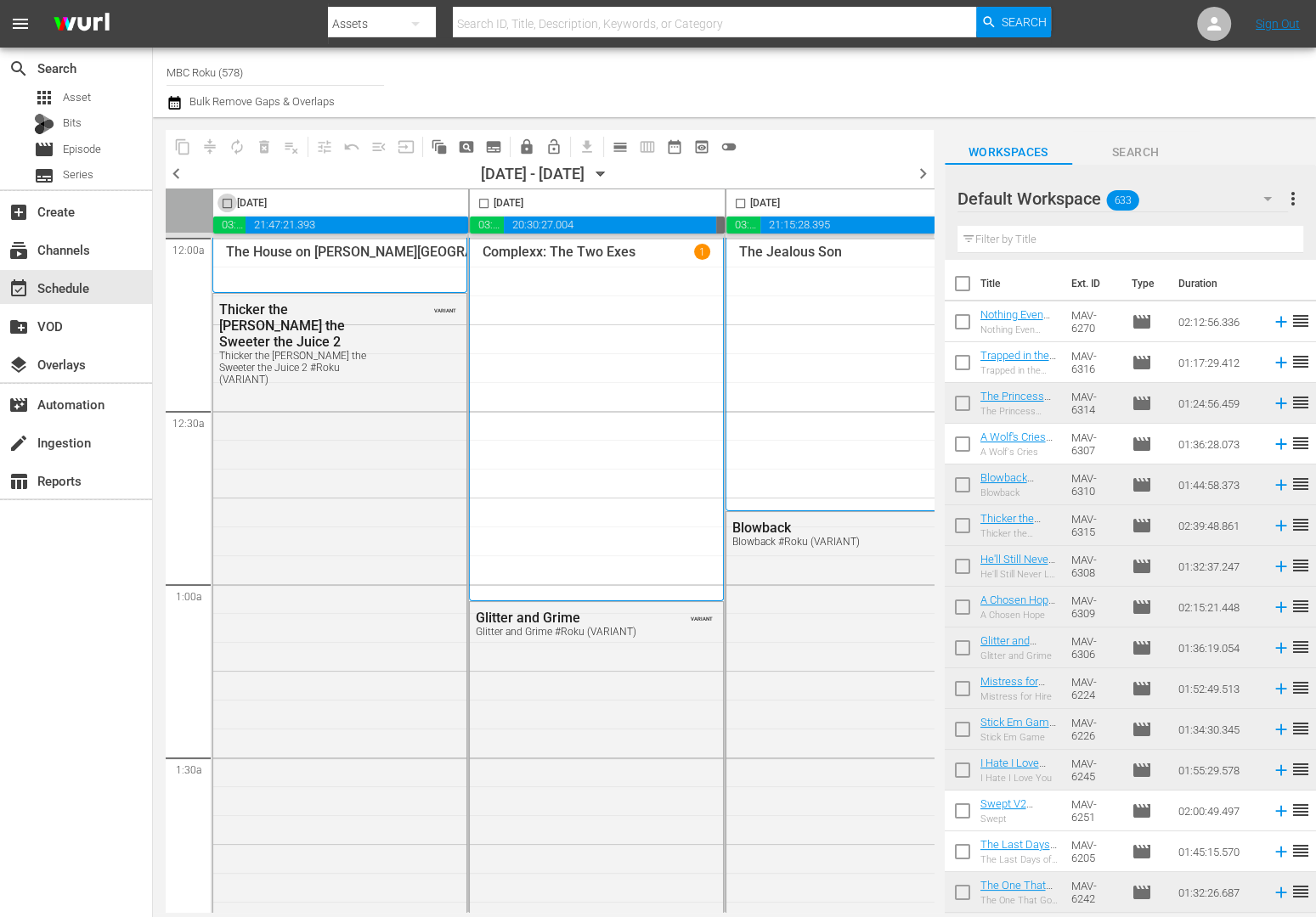
click at [227, 204] on input "checkbox" at bounding box center [227, 207] width 20 height 20
checkbox input "true"
click at [486, 200] on input "checkbox" at bounding box center [484, 207] width 20 height 20
checkbox input "true"
click at [739, 203] on input "checkbox" at bounding box center [740, 207] width 20 height 20
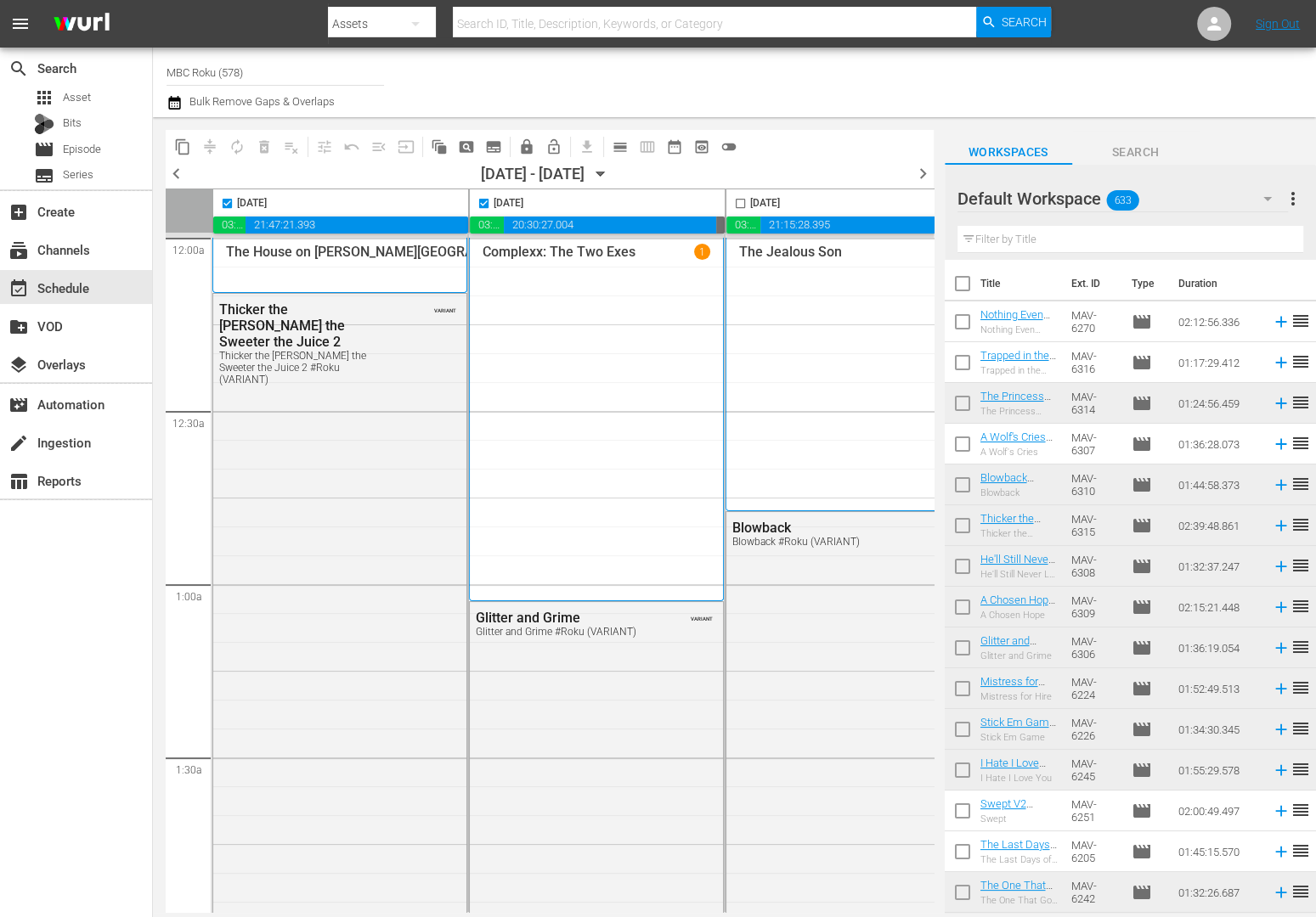
checkbox input "true"
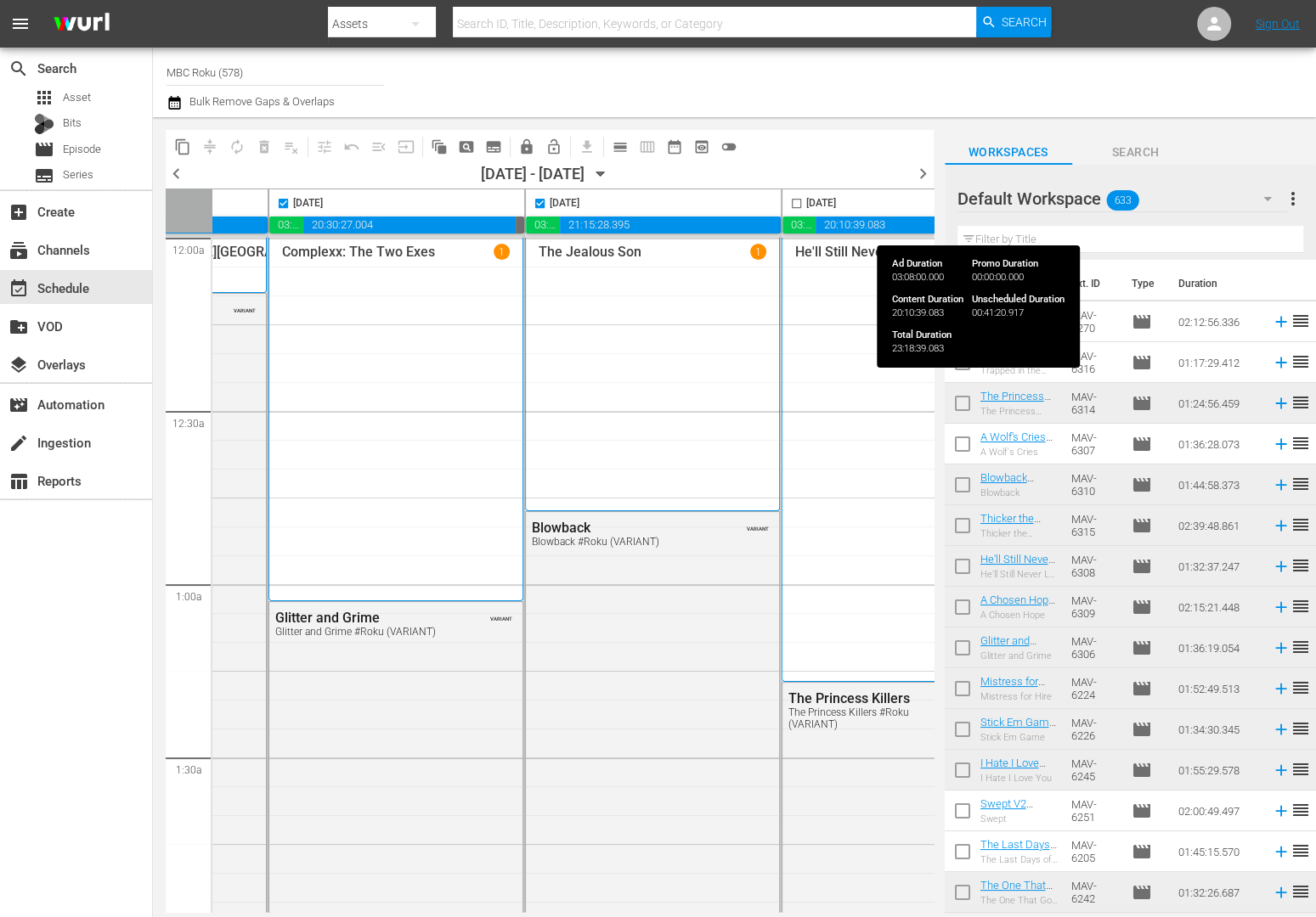
scroll to position [0, 213]
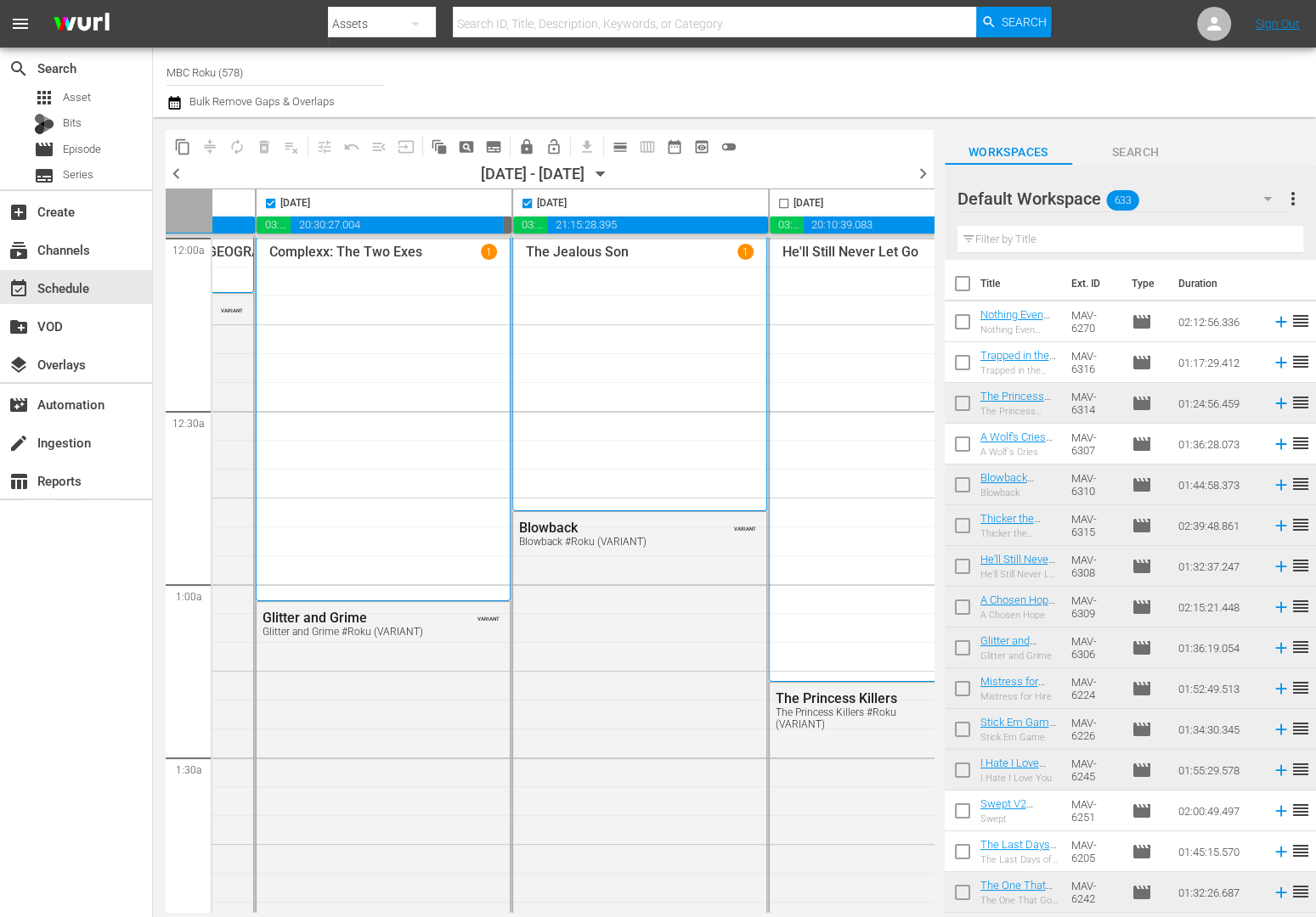
click at [781, 205] on input "checkbox" at bounding box center [784, 207] width 20 height 20
checkbox input "true"
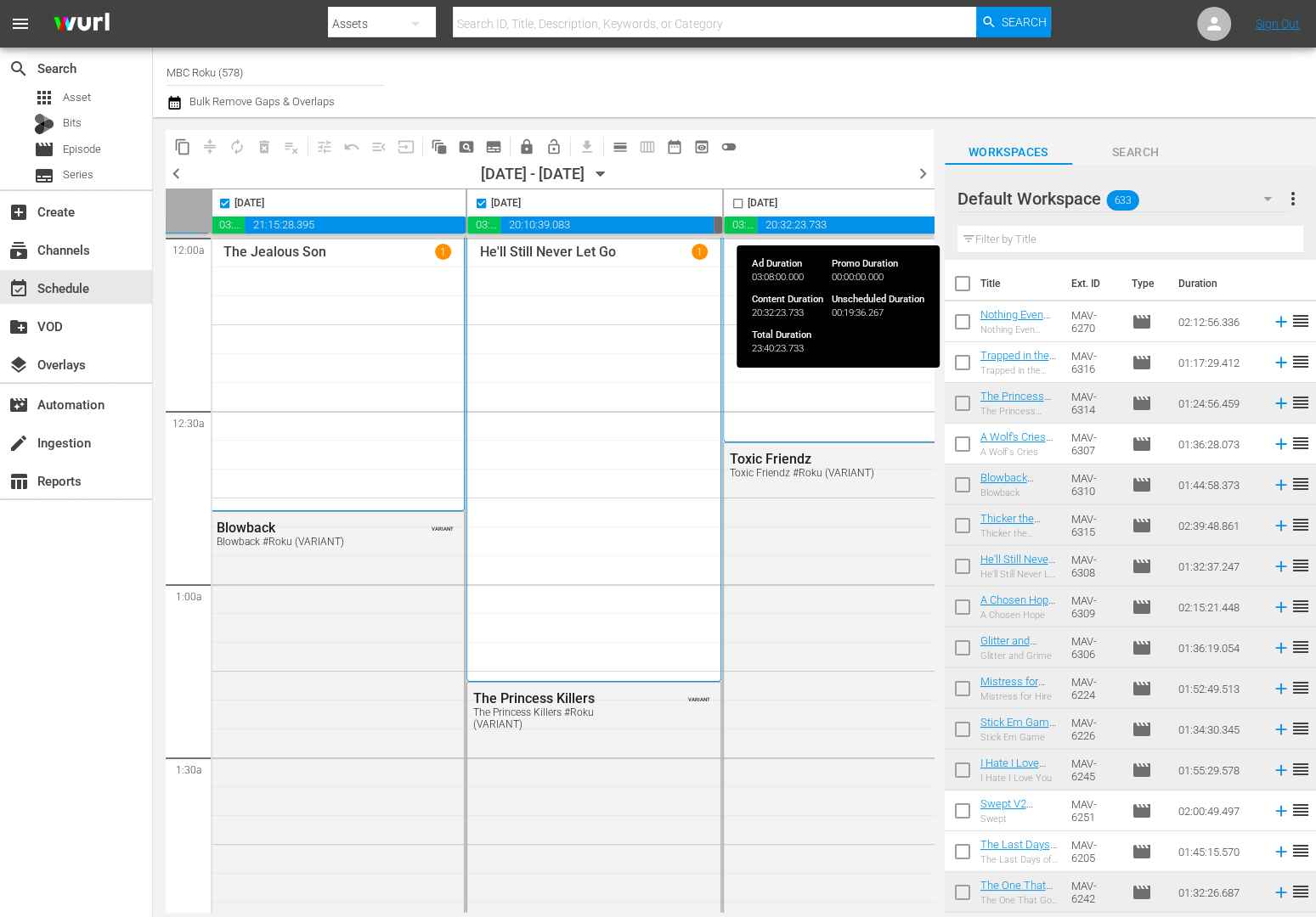
scroll to position [0, 523]
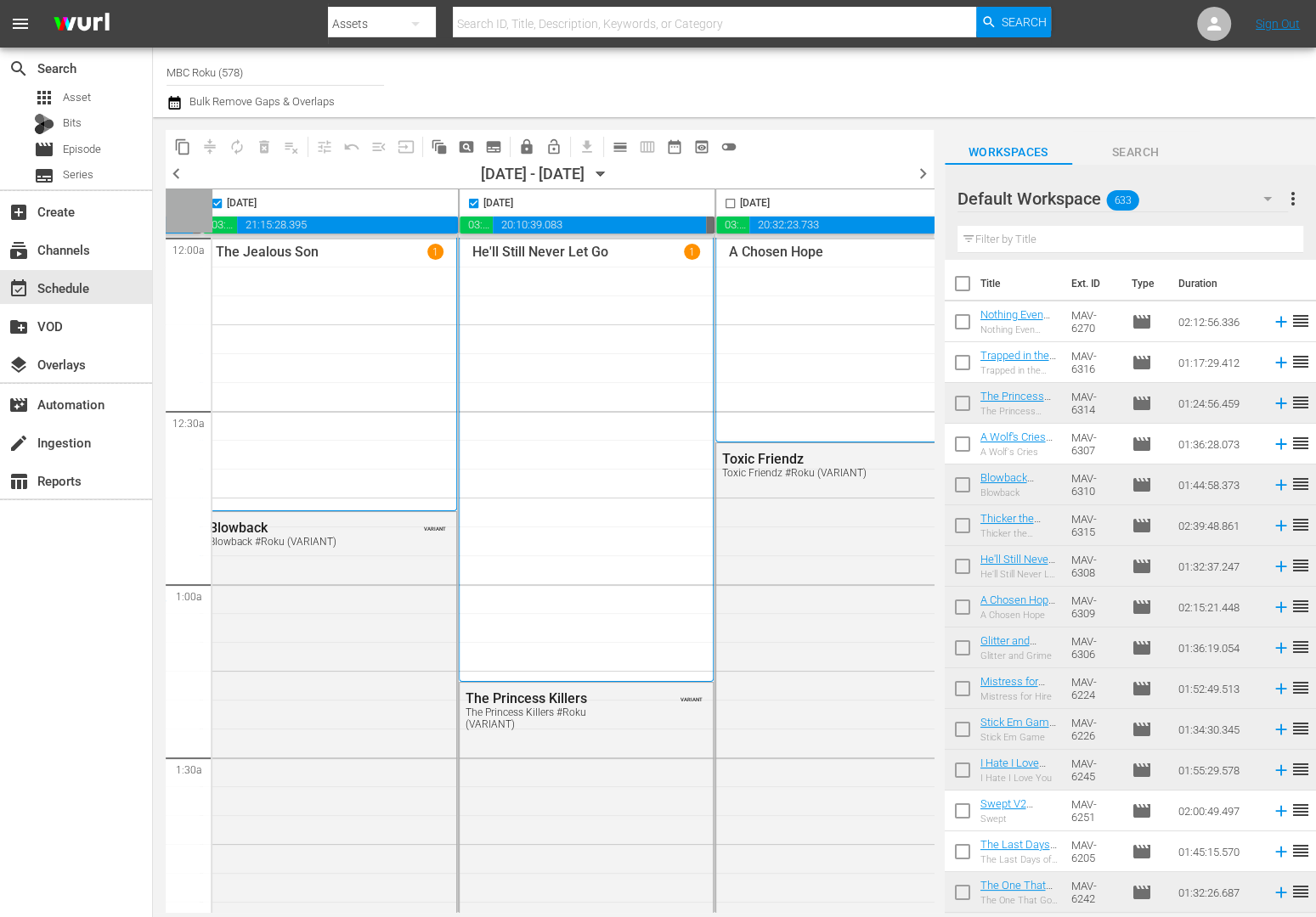
click at [727, 202] on input "checkbox" at bounding box center [730, 207] width 20 height 20
checkbox input "true"
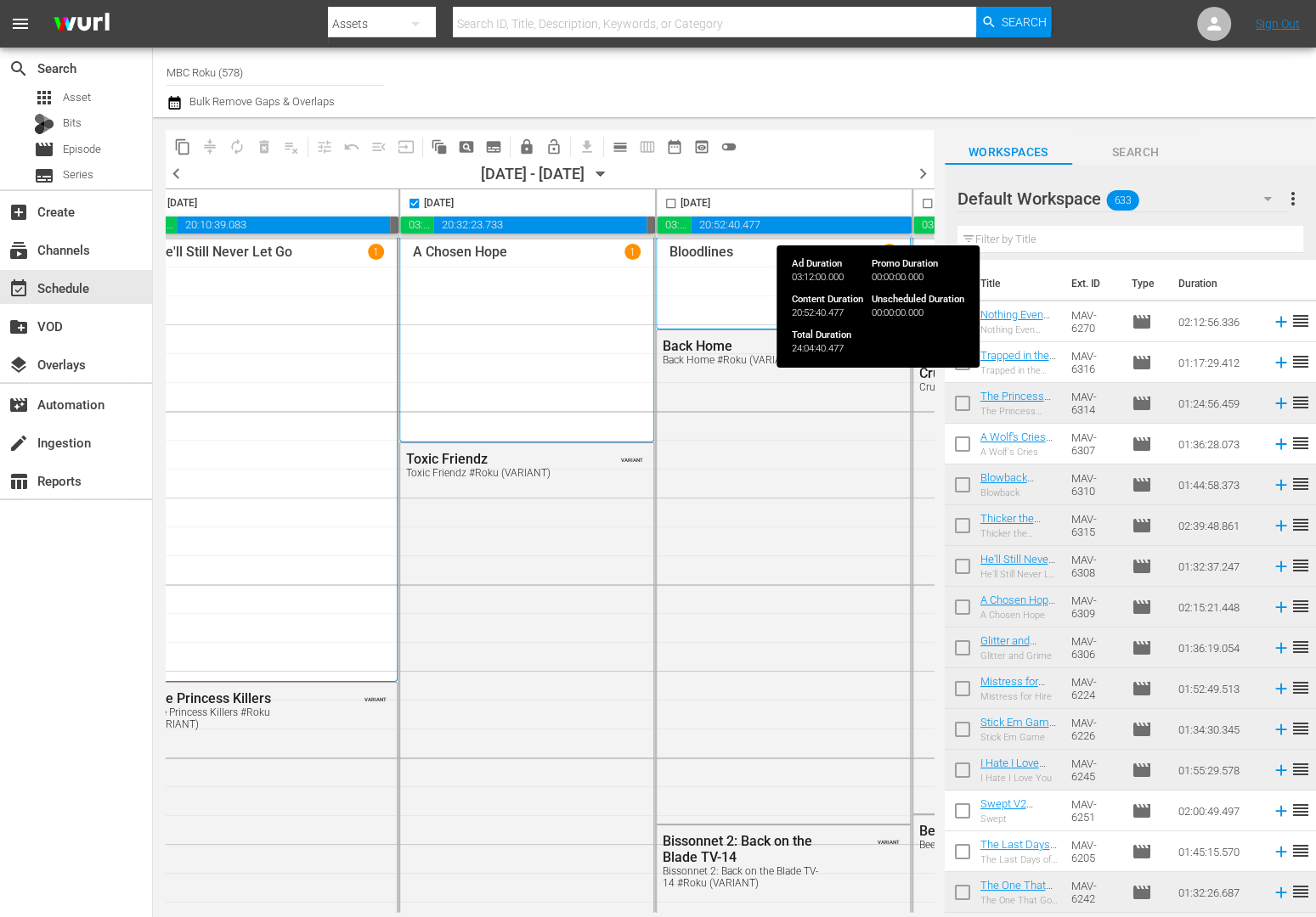
scroll to position [0, 858]
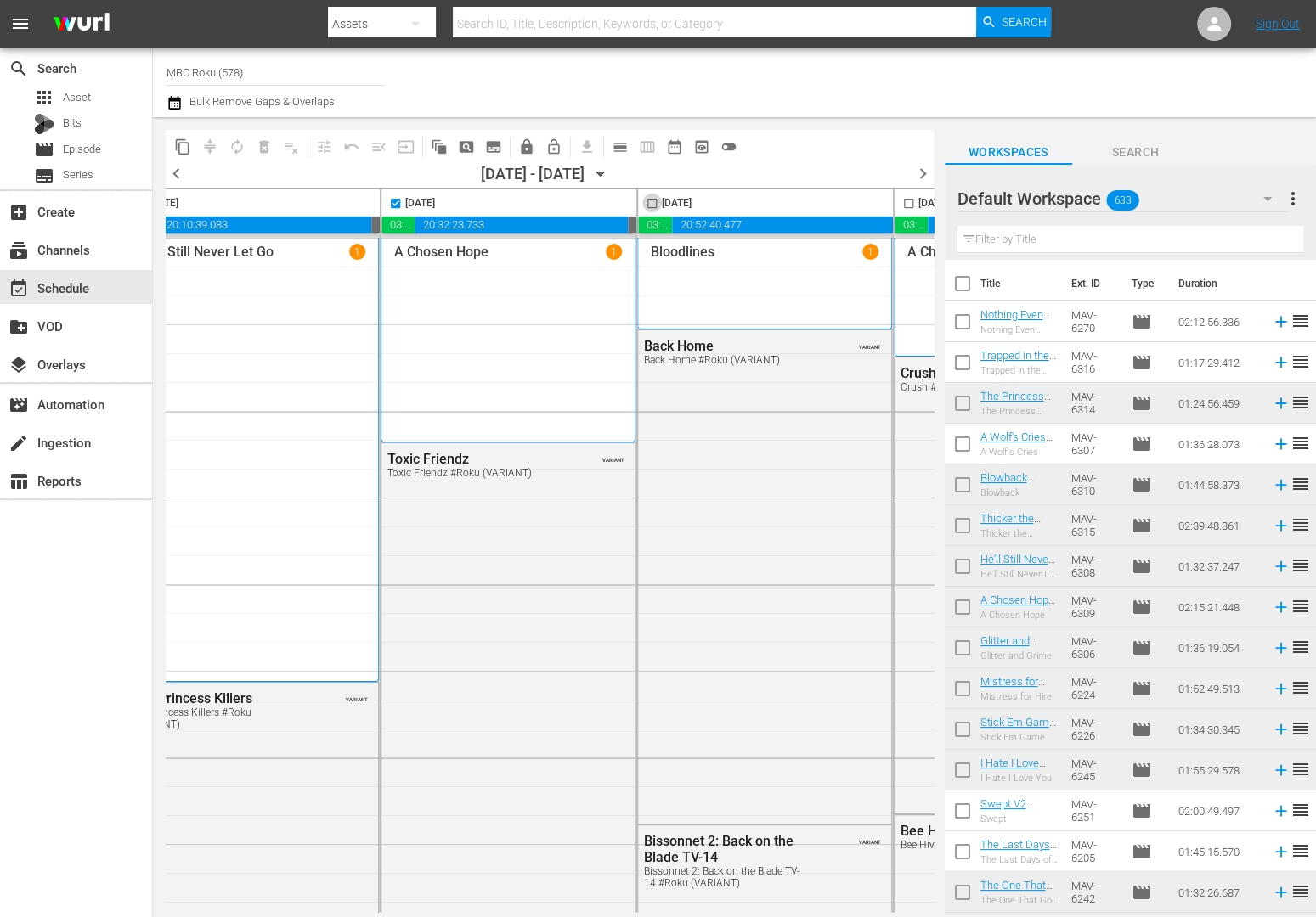
click at [648, 203] on input "checkbox" at bounding box center [652, 207] width 20 height 20
checkbox input "true"
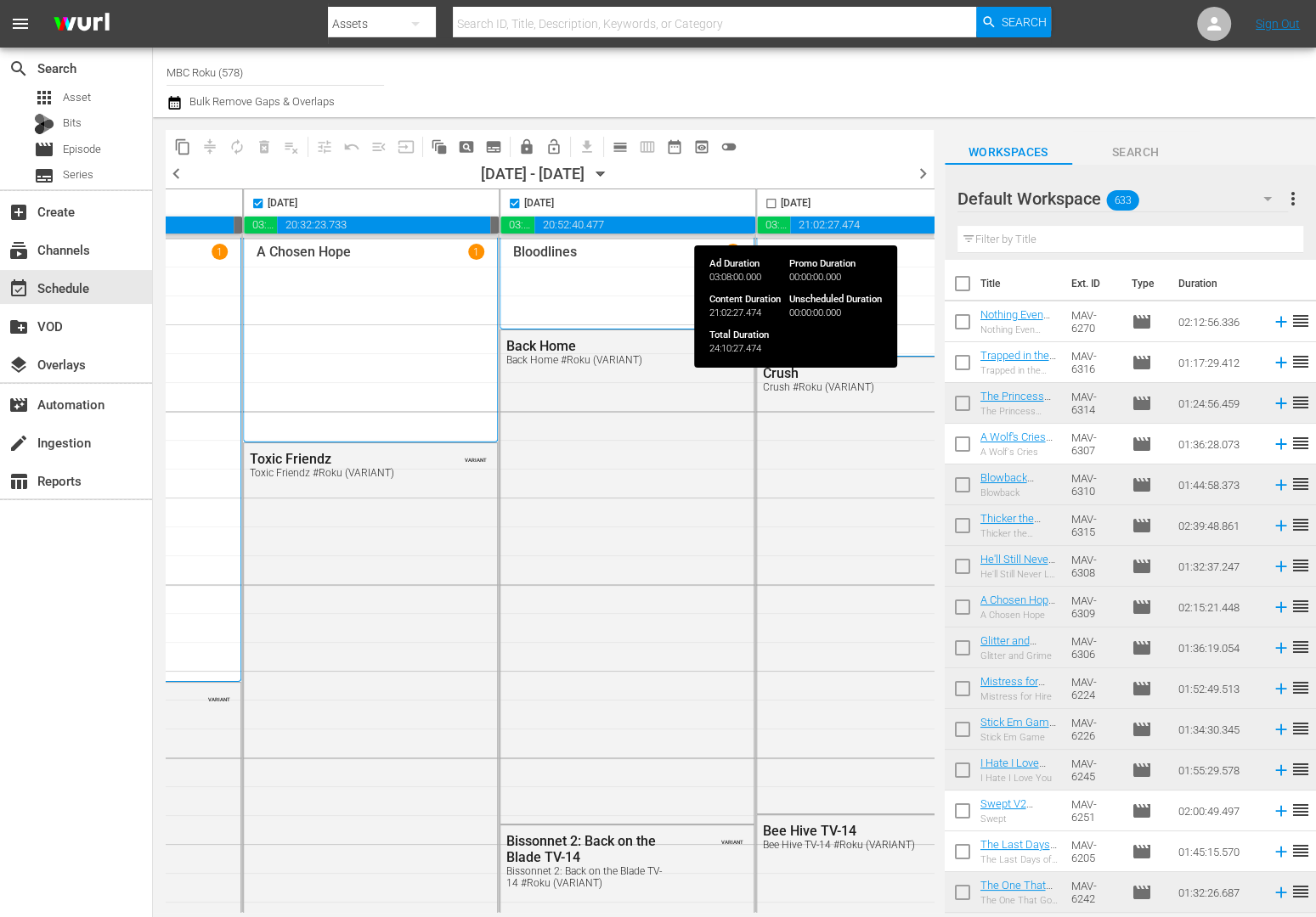
scroll to position [0, 1081]
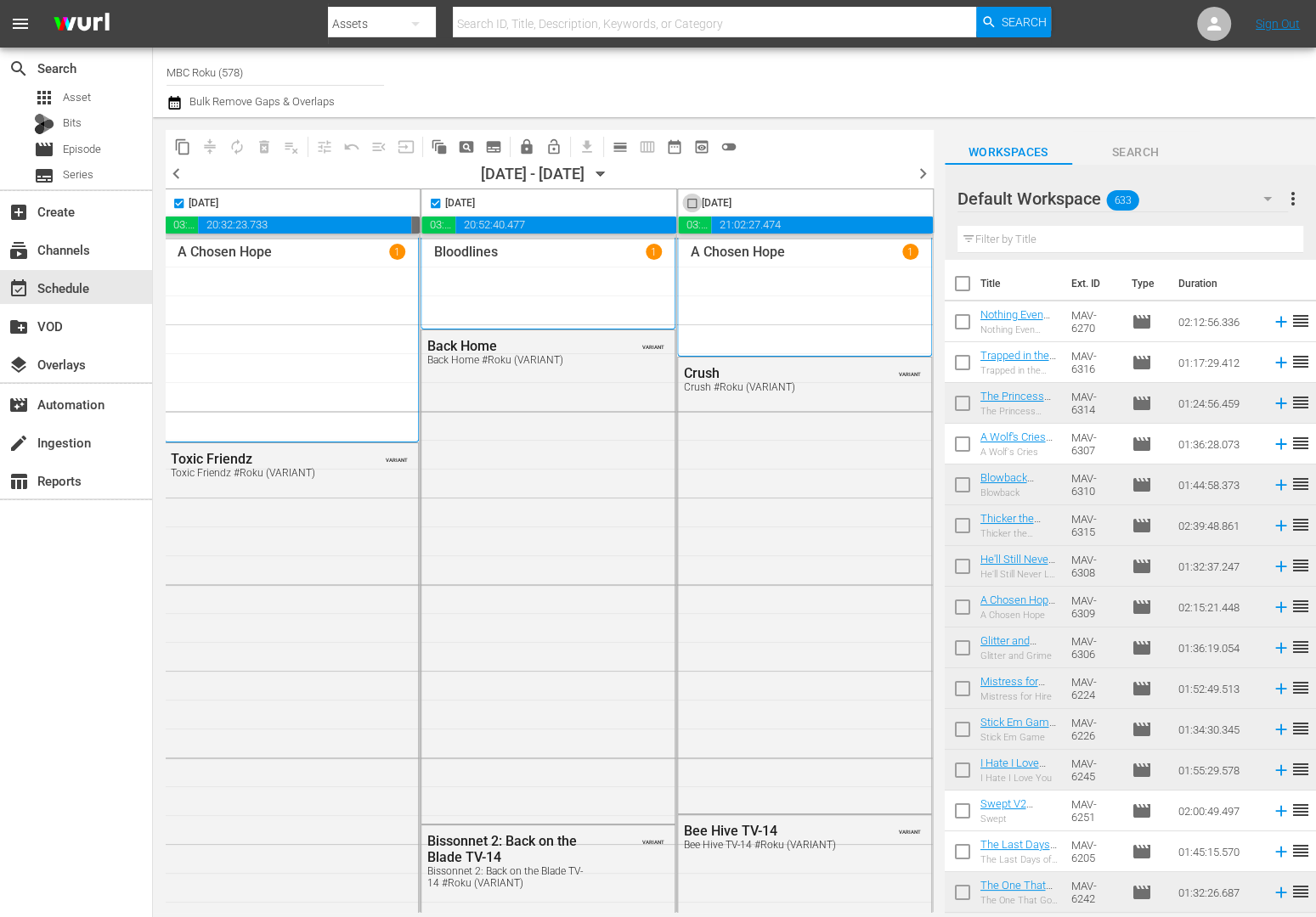
click at [685, 202] on input "checkbox" at bounding box center [692, 207] width 20 height 20
checkbox input "true"
checkbox input "false"
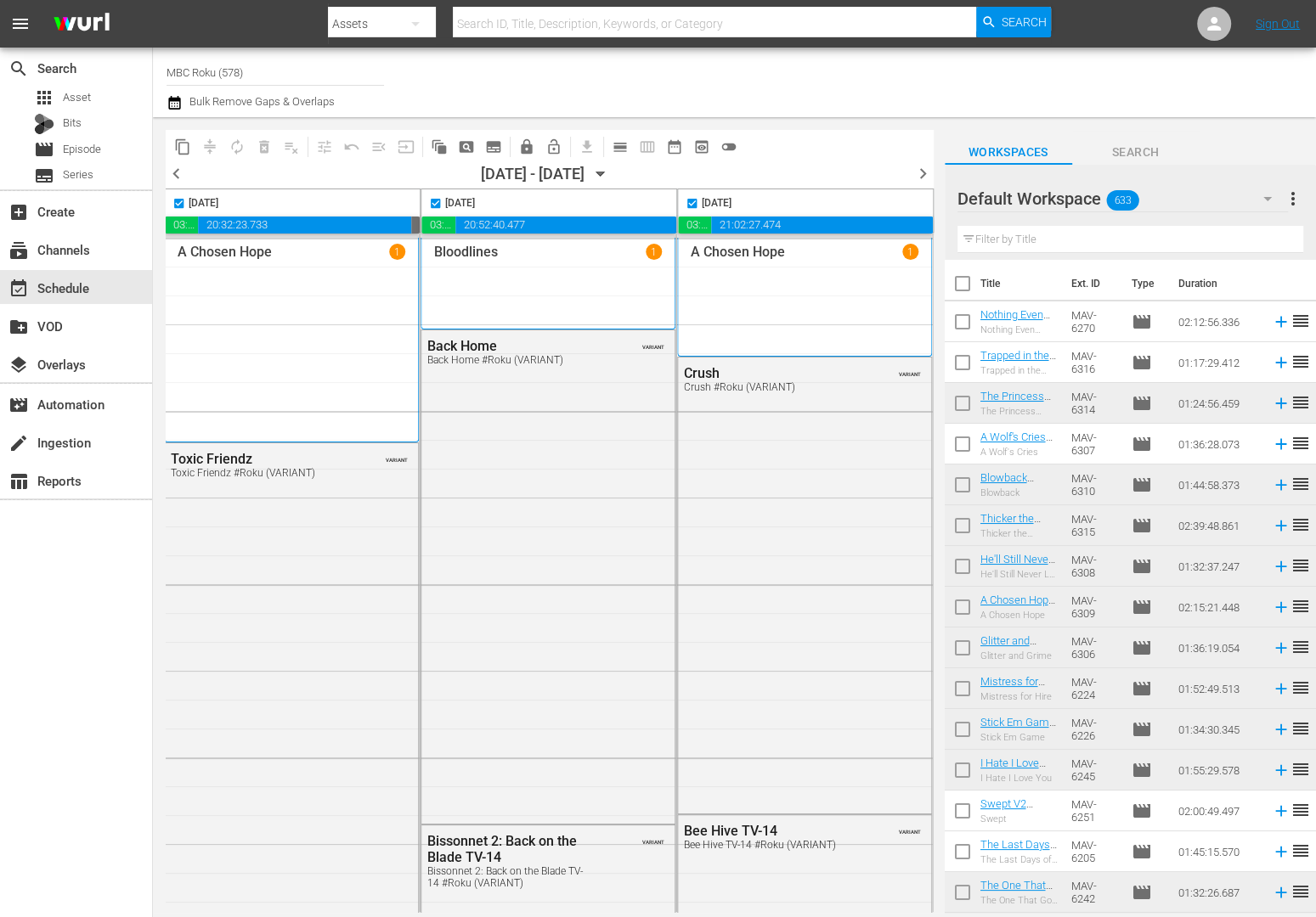
checkbox input "false"
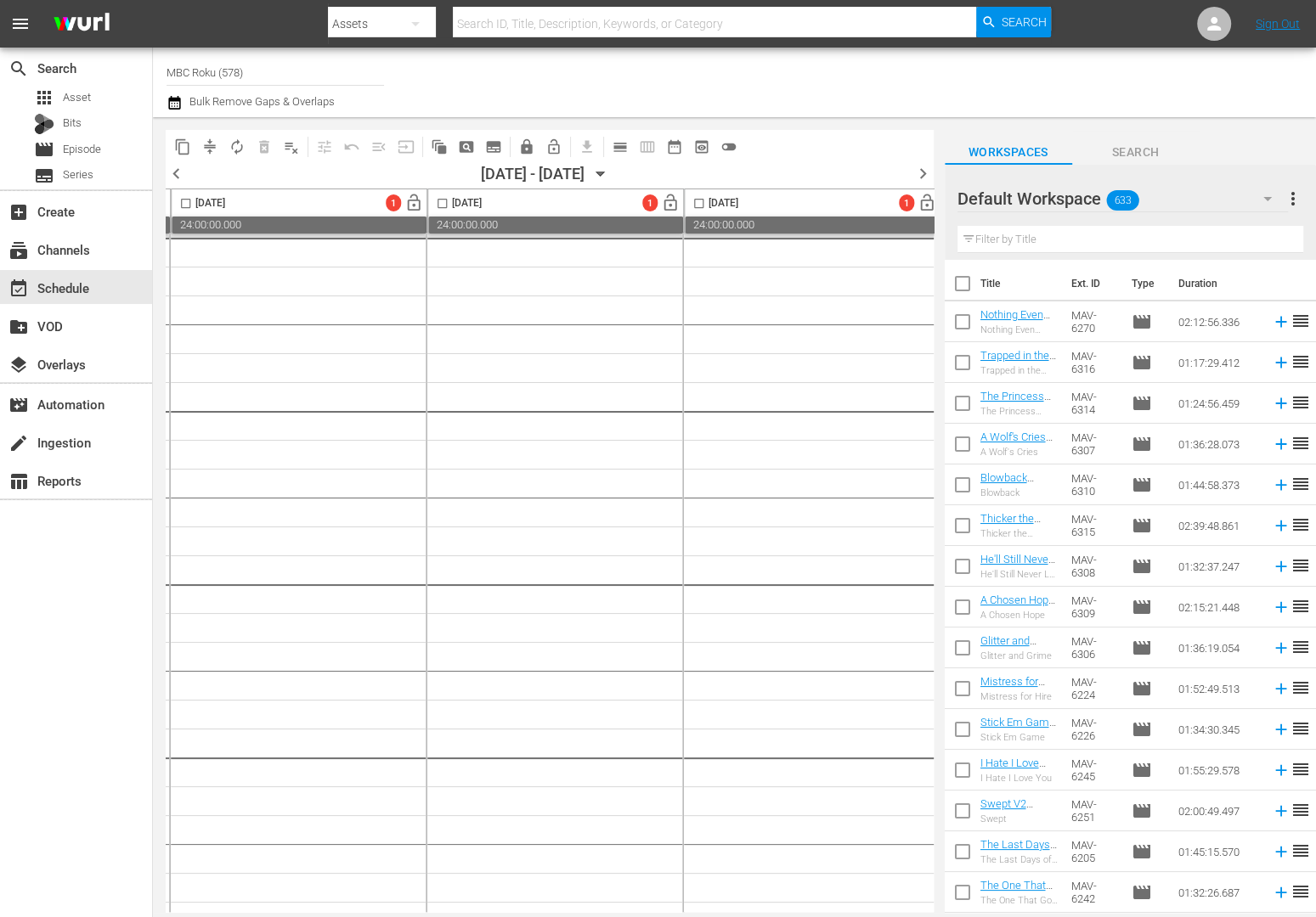
scroll to position [0, 1081]
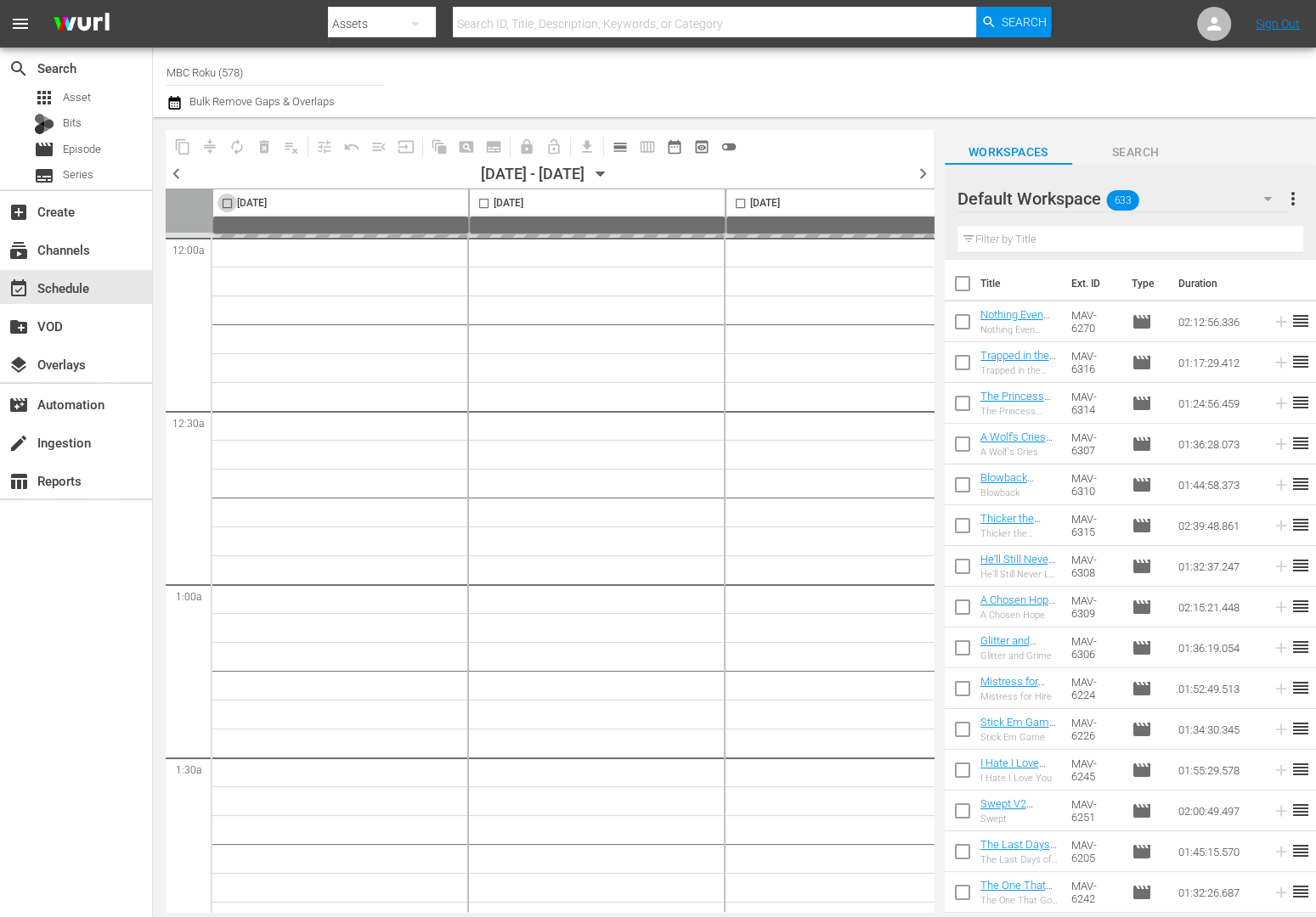
click at [229, 202] on input "checkbox" at bounding box center [227, 207] width 20 height 20
checkbox input "true"
click at [480, 204] on input "checkbox" at bounding box center [484, 207] width 20 height 20
checkbox input "true"
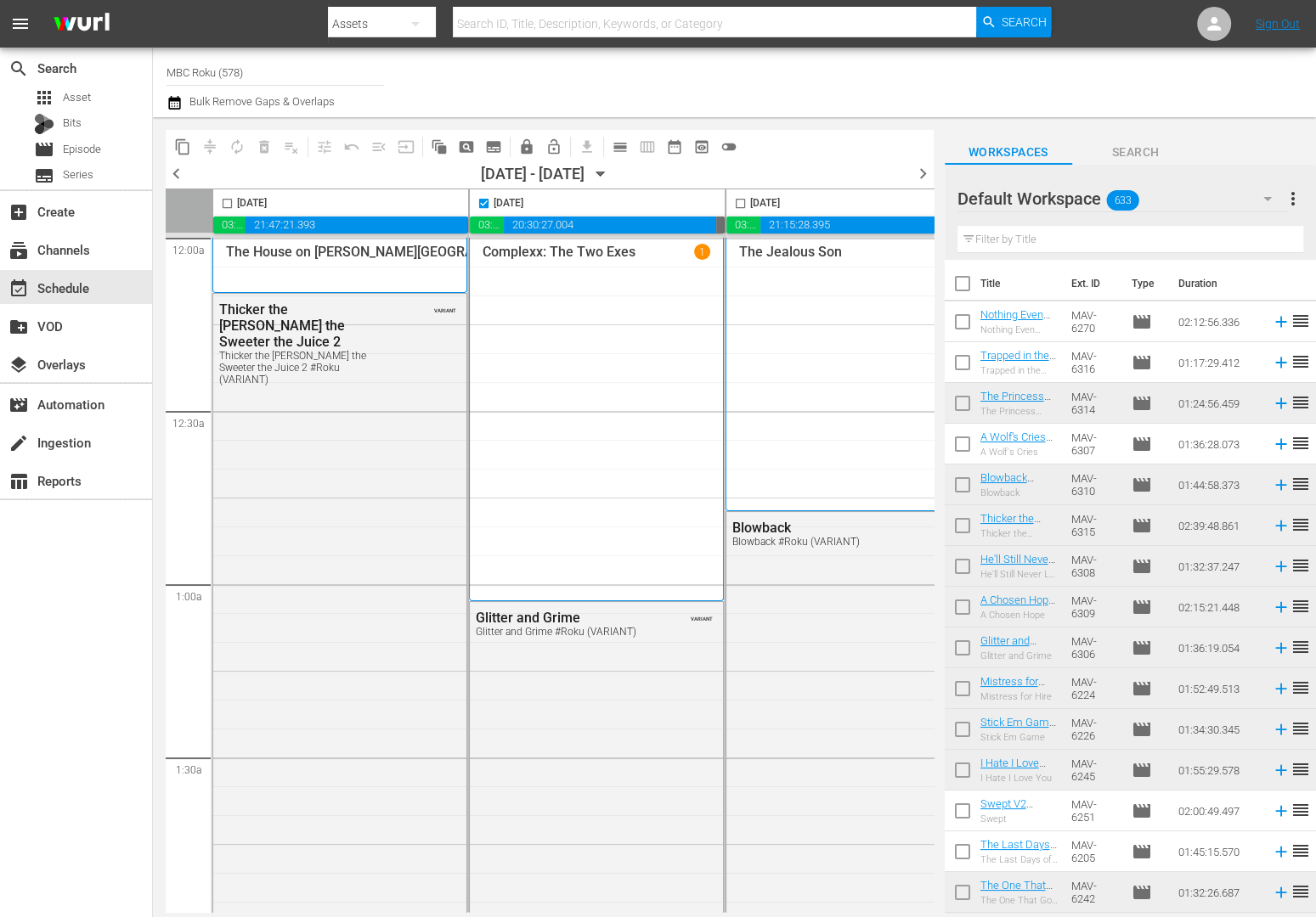
checkbox input "false"
click at [740, 203] on input "checkbox" at bounding box center [740, 207] width 20 height 20
checkbox input "true"
click at [228, 201] on input "checkbox" at bounding box center [227, 207] width 20 height 20
checkbox input "true"
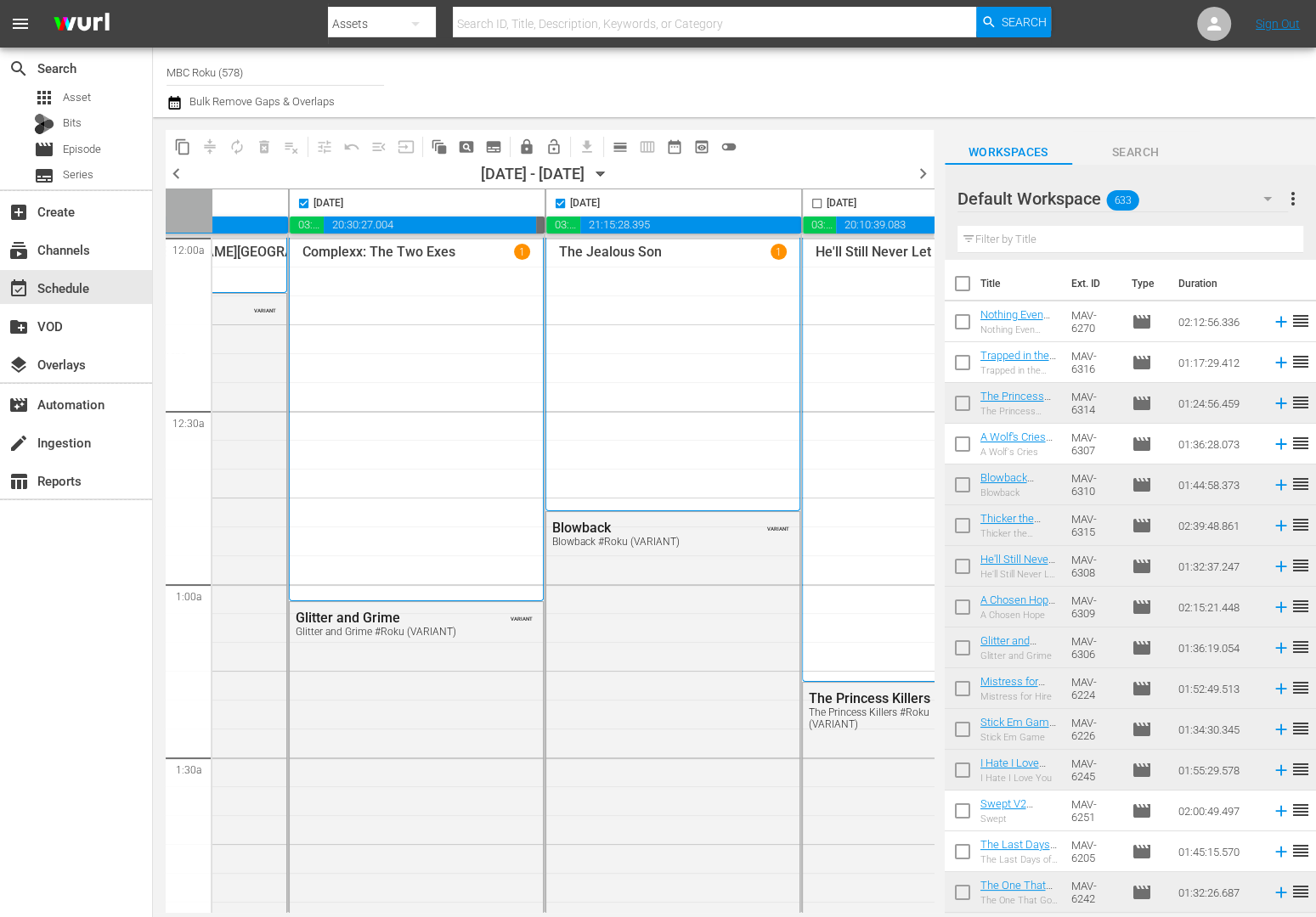
scroll to position [0, 183]
click at [812, 201] on input "checkbox" at bounding box center [815, 207] width 20 height 20
checkbox input "true"
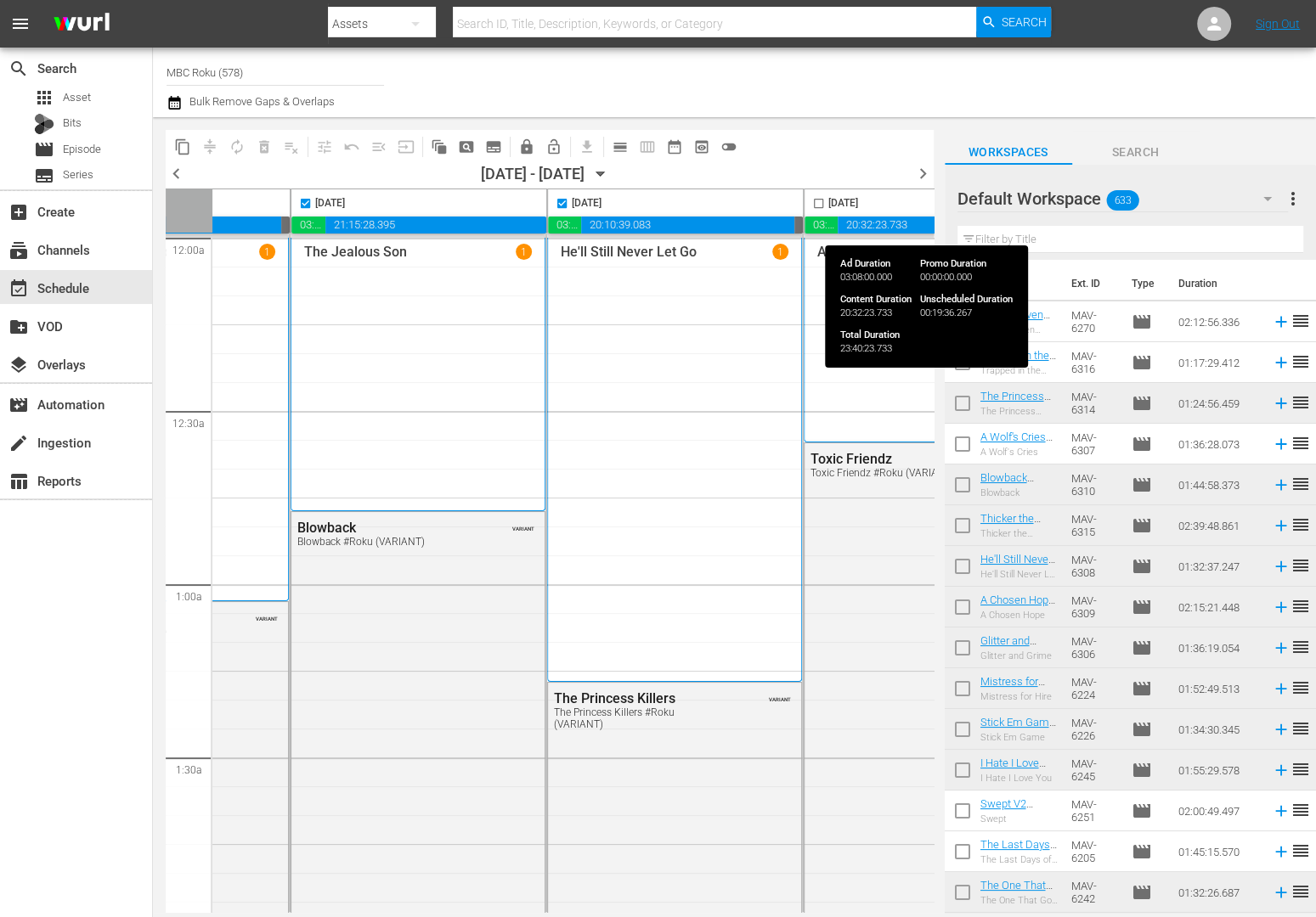
scroll to position [0, 460]
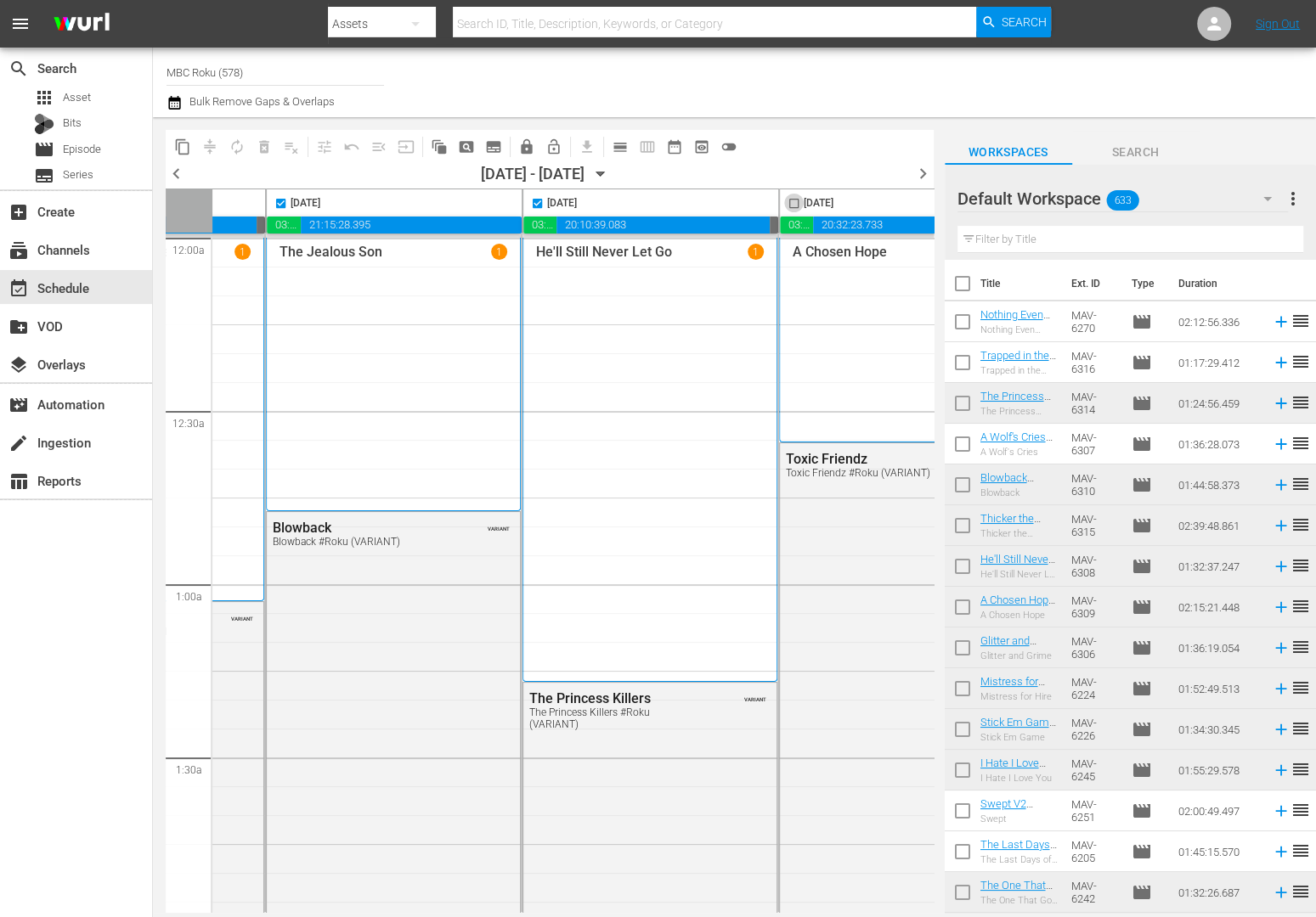
click at [792, 201] on input "checkbox" at bounding box center [794, 207] width 20 height 20
checkbox input "true"
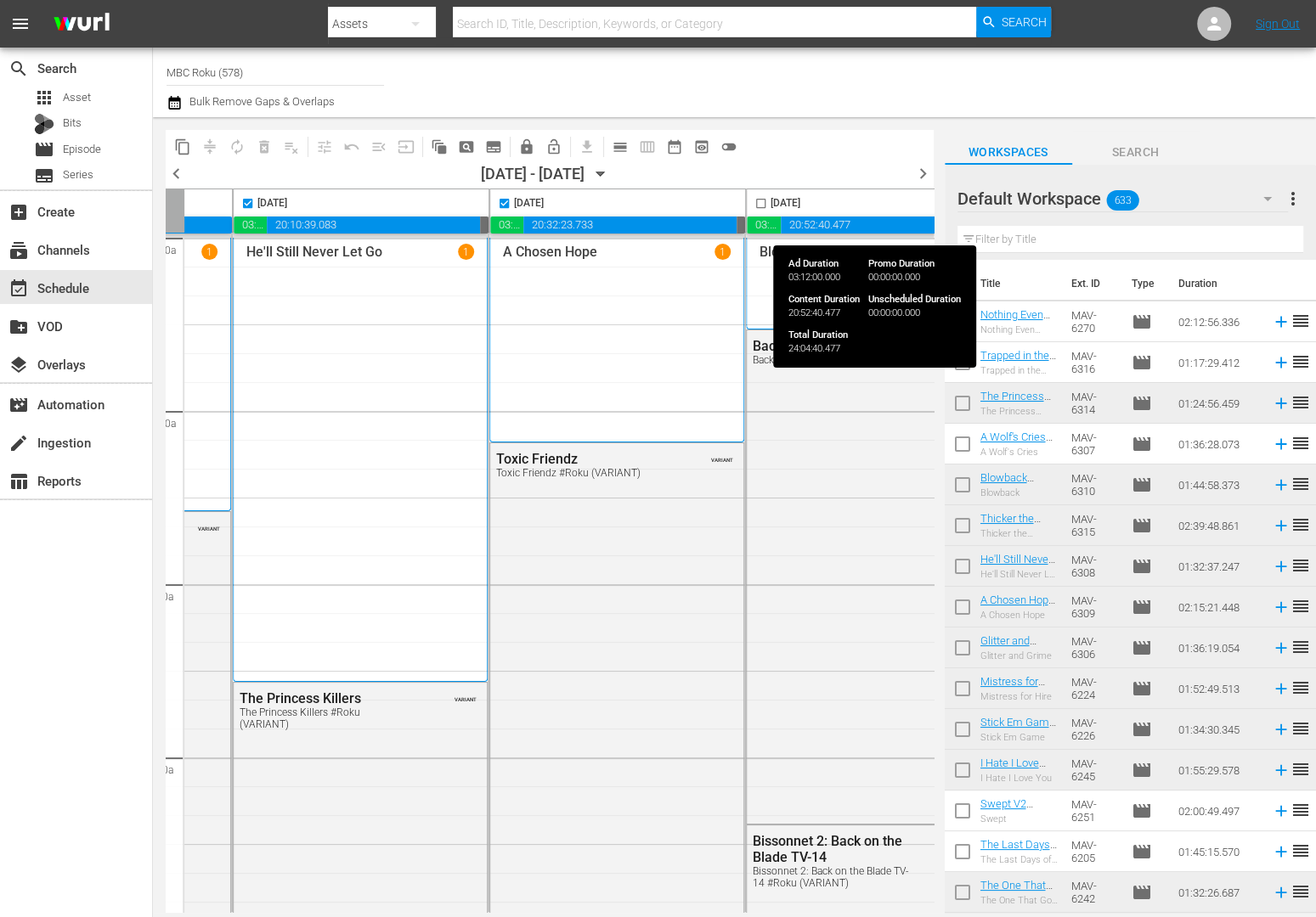
scroll to position [0, 754]
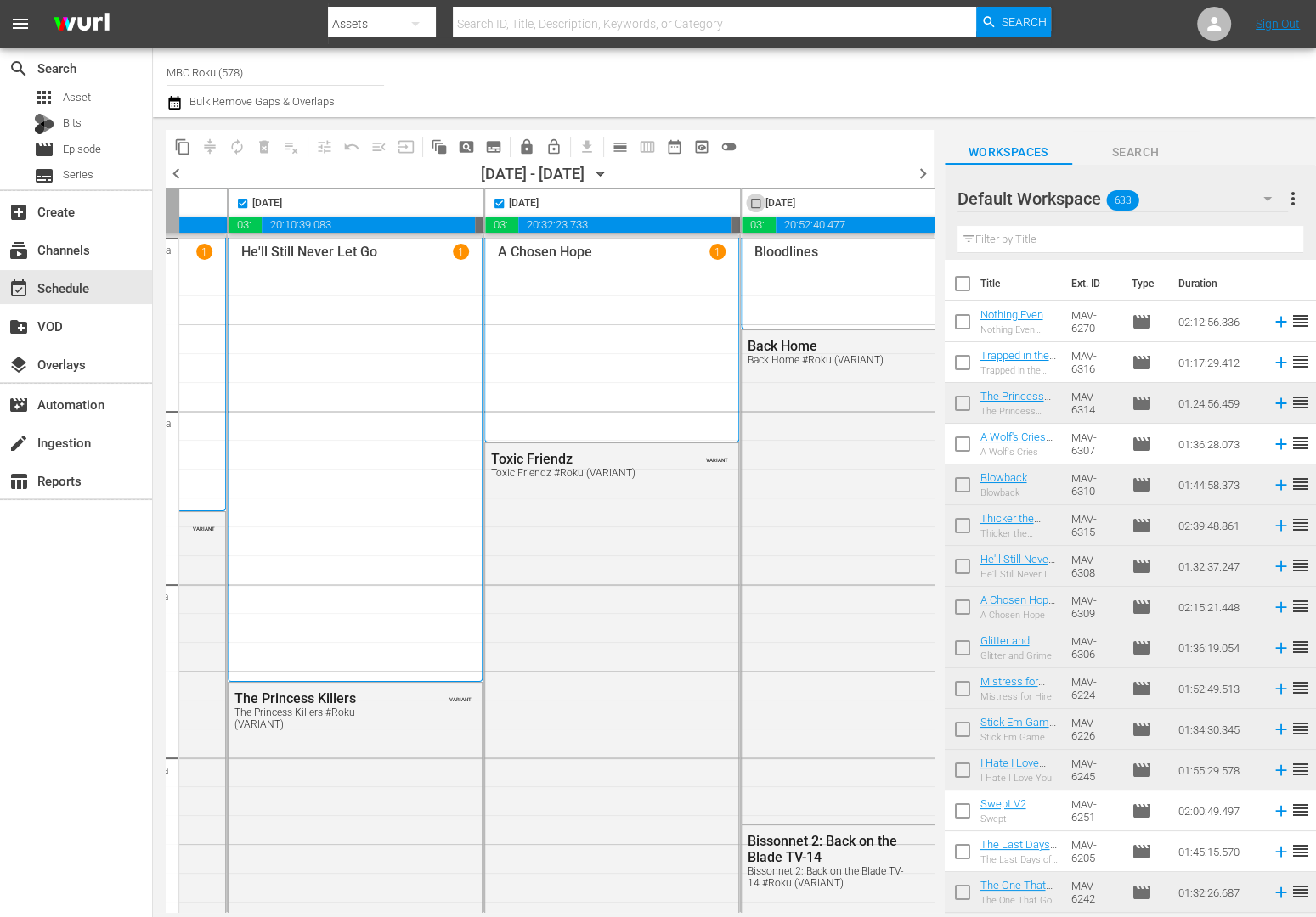
click at [755, 201] on input "checkbox" at bounding box center [756, 207] width 20 height 20
checkbox input "true"
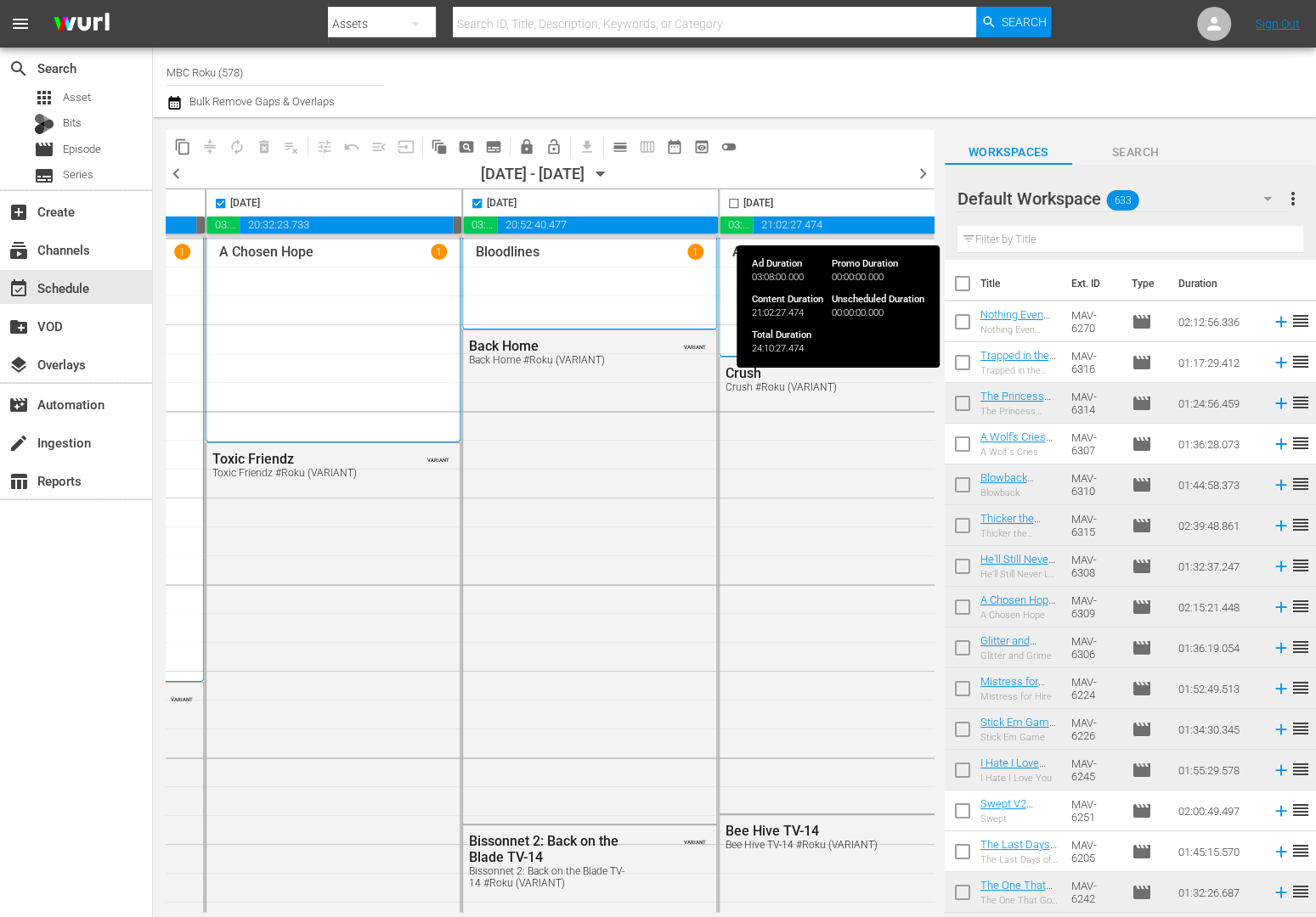
scroll to position [0, 1036]
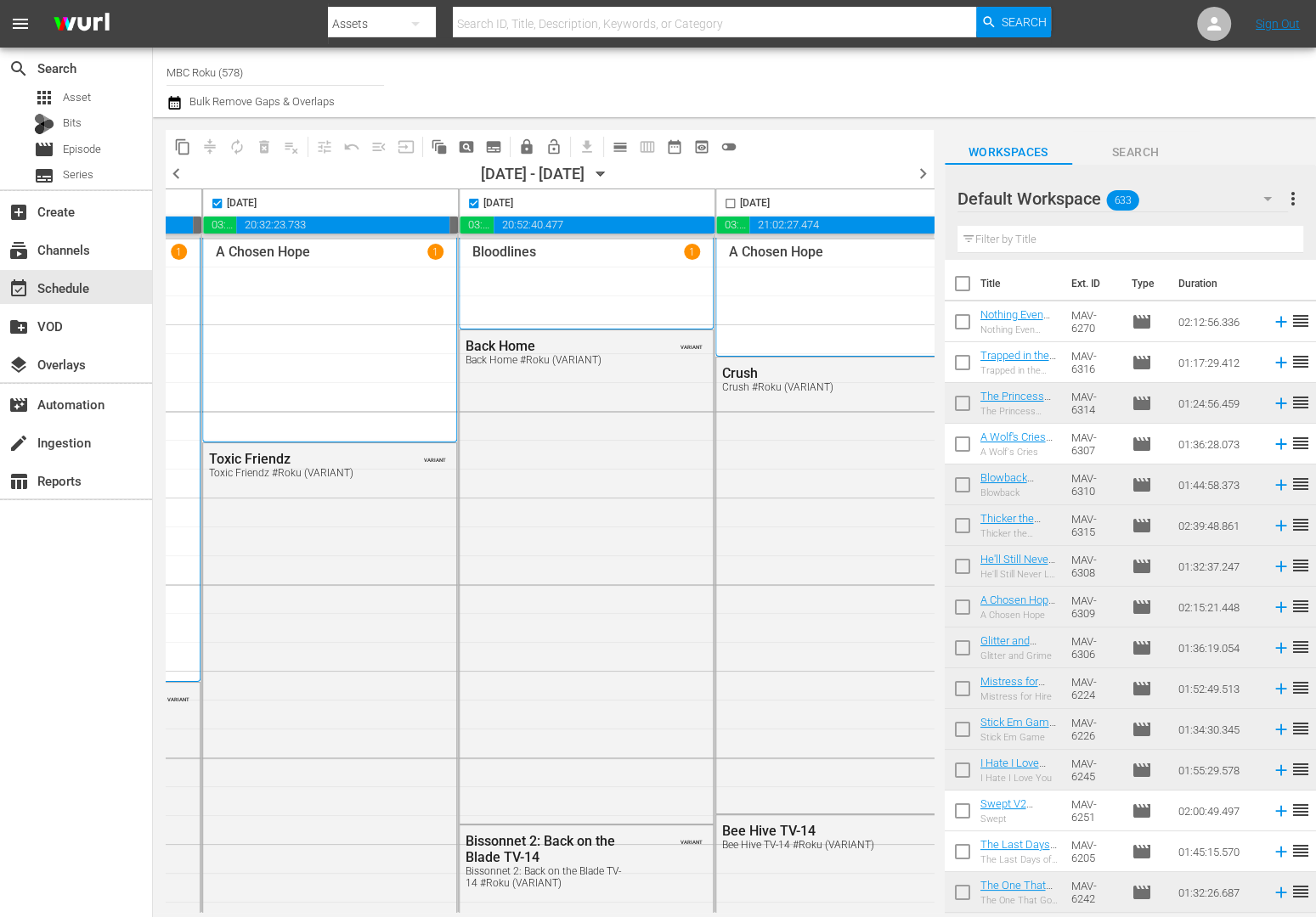
click at [727, 203] on input "checkbox" at bounding box center [730, 207] width 20 height 20
checkbox input "true"
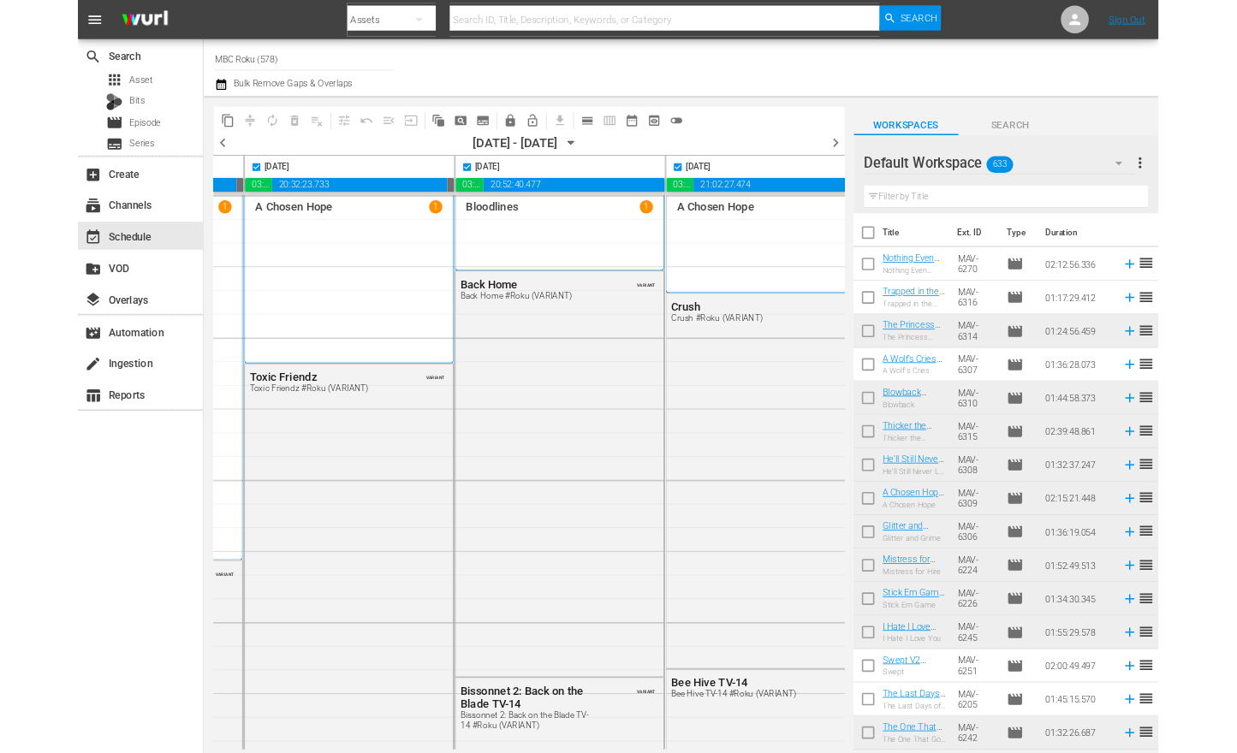
scroll to position [0, 1089]
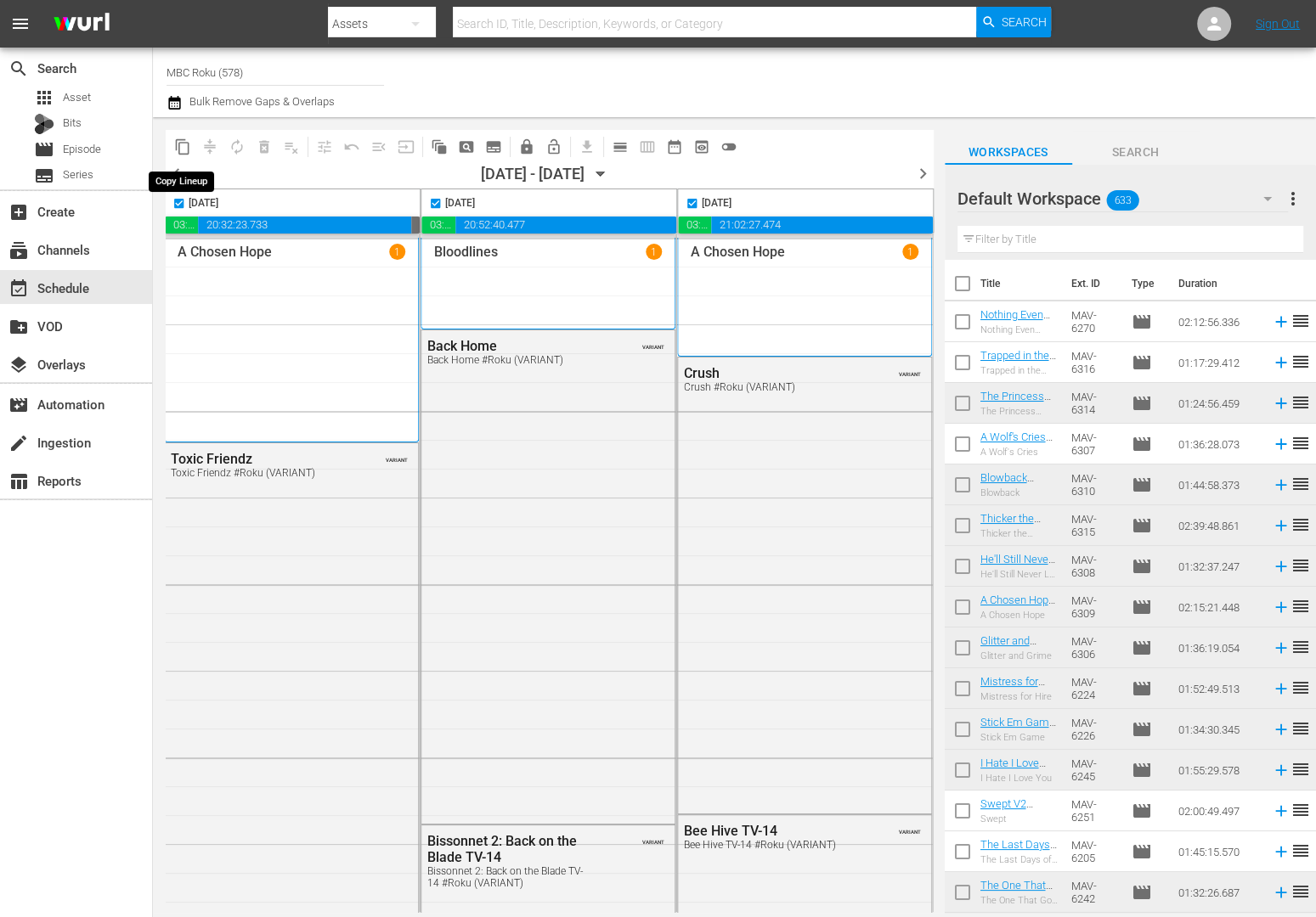
click at [183, 146] on span "content_copy" at bounding box center [182, 147] width 17 height 17
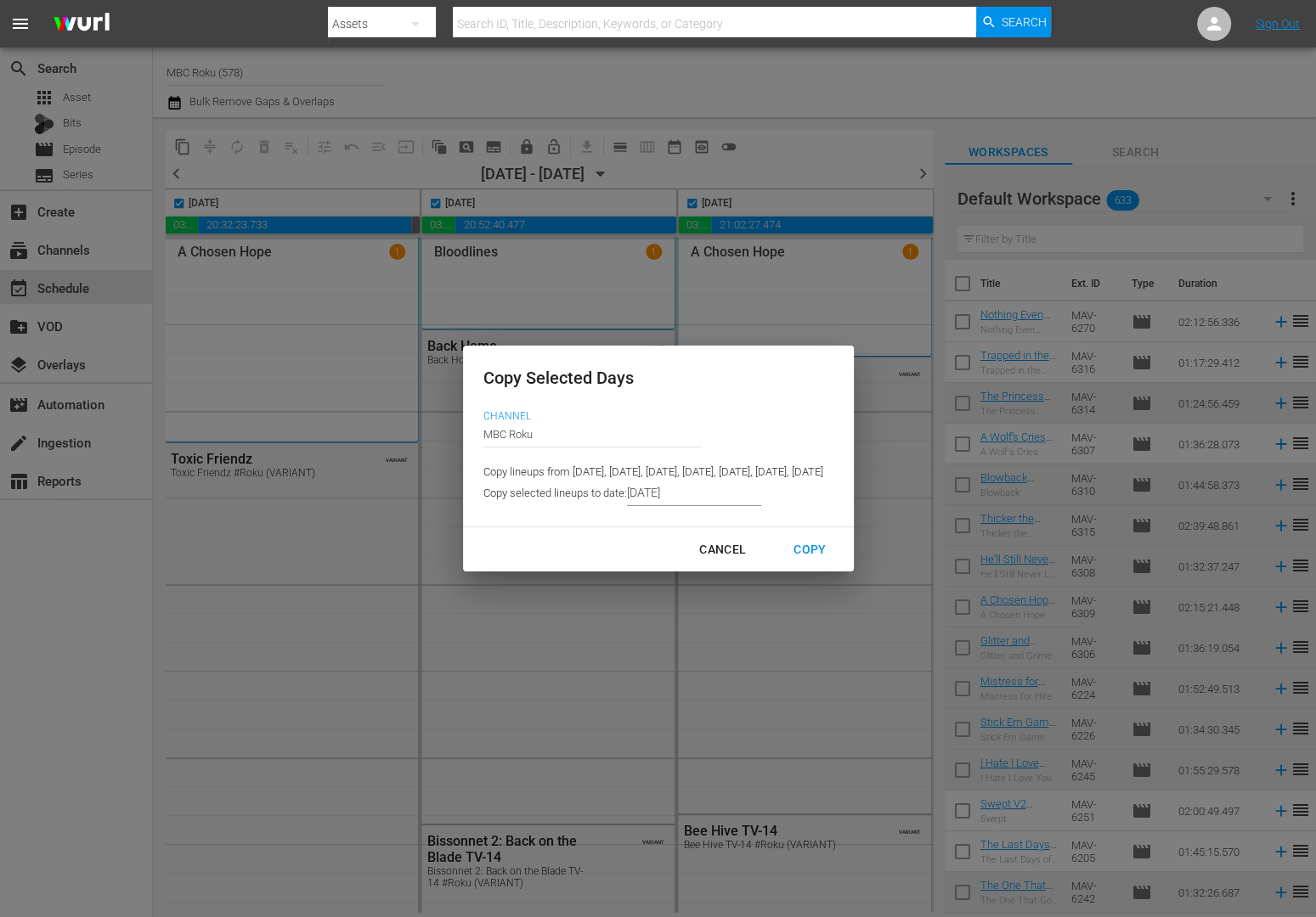
click at [627, 498] on input "[DATE]" at bounding box center [694, 493] width 134 height 26
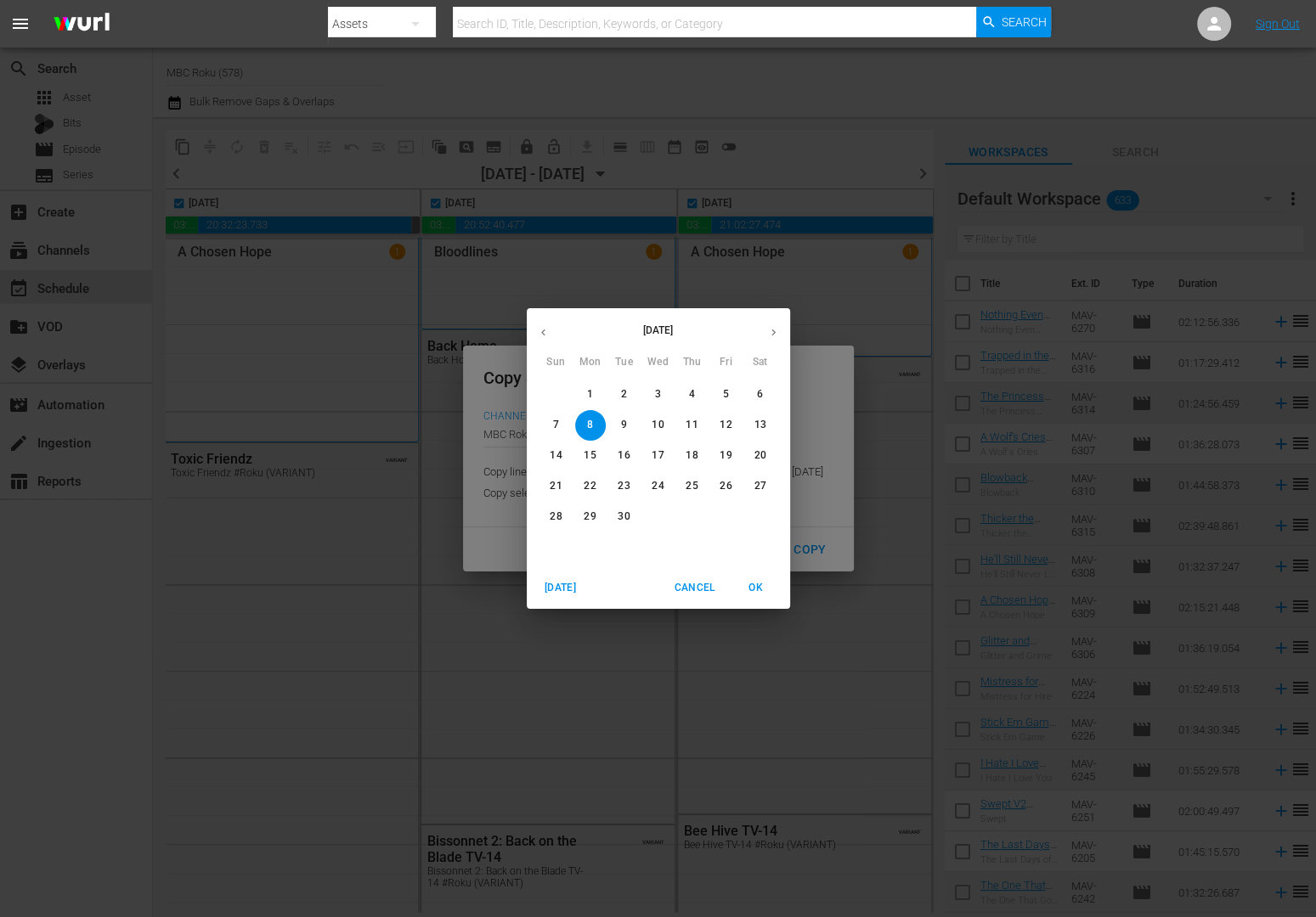
click at [763, 322] on button "button" at bounding box center [773, 331] width 33 height 33
click at [699, 397] on span "2" at bounding box center [692, 394] width 31 height 15
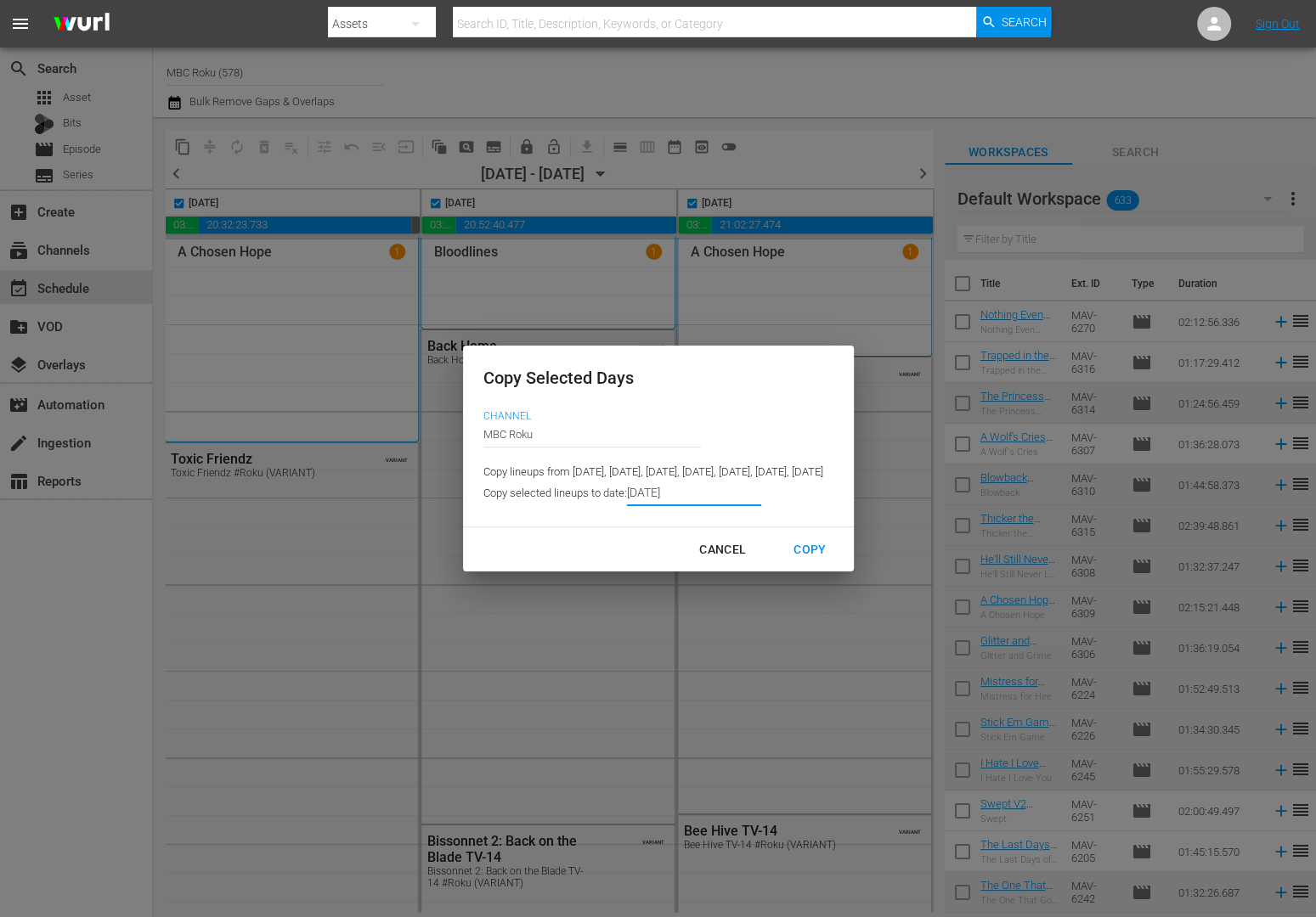
click at [840, 561] on div "Copy" at bounding box center [810, 550] width 60 height 21
type input "[DATE]"
